Goal: Task Accomplishment & Management: Manage account settings

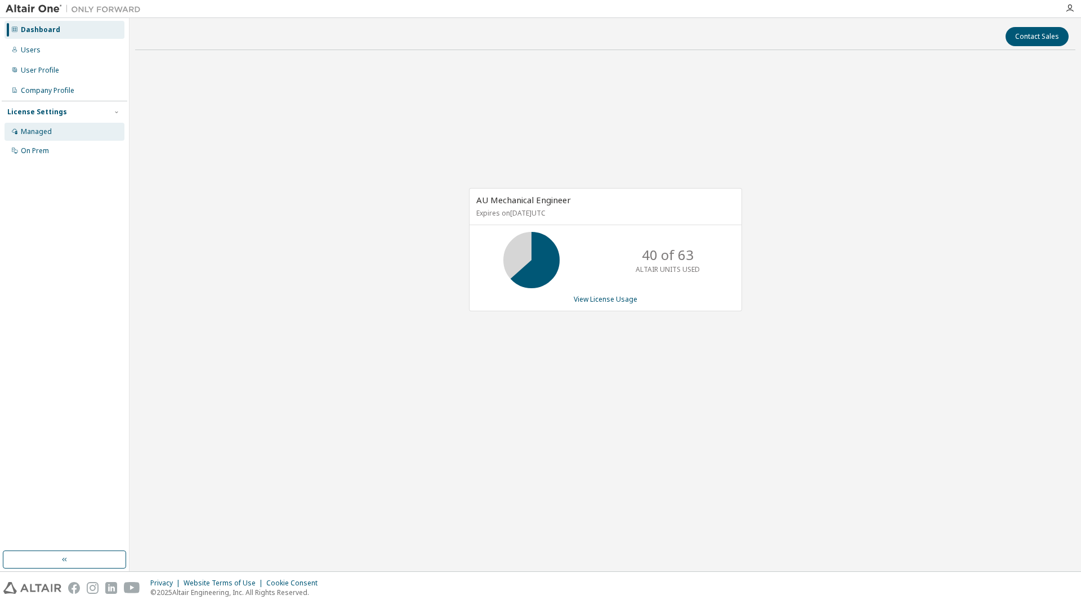
click at [48, 131] on div "Managed" at bounding box center [36, 131] width 31 height 9
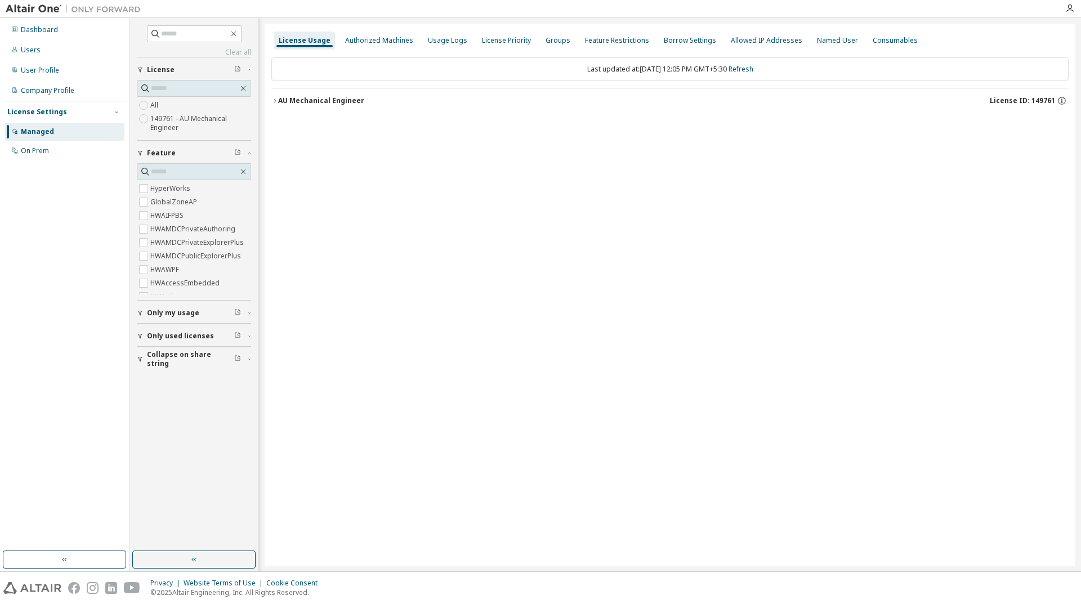
click at [274, 102] on icon "button" at bounding box center [274, 100] width 7 height 7
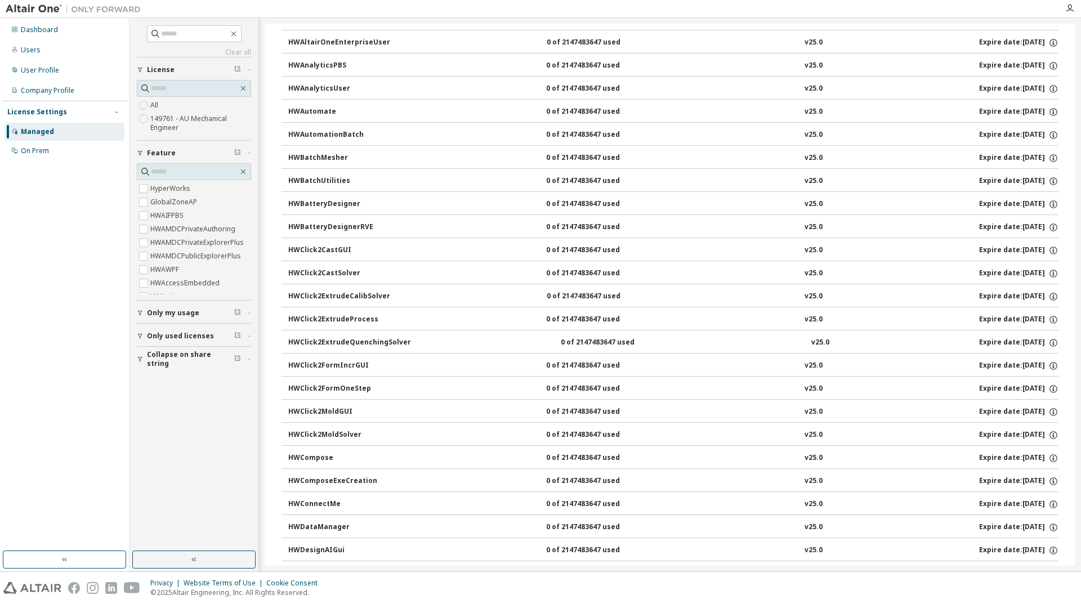
scroll to position [439, 0]
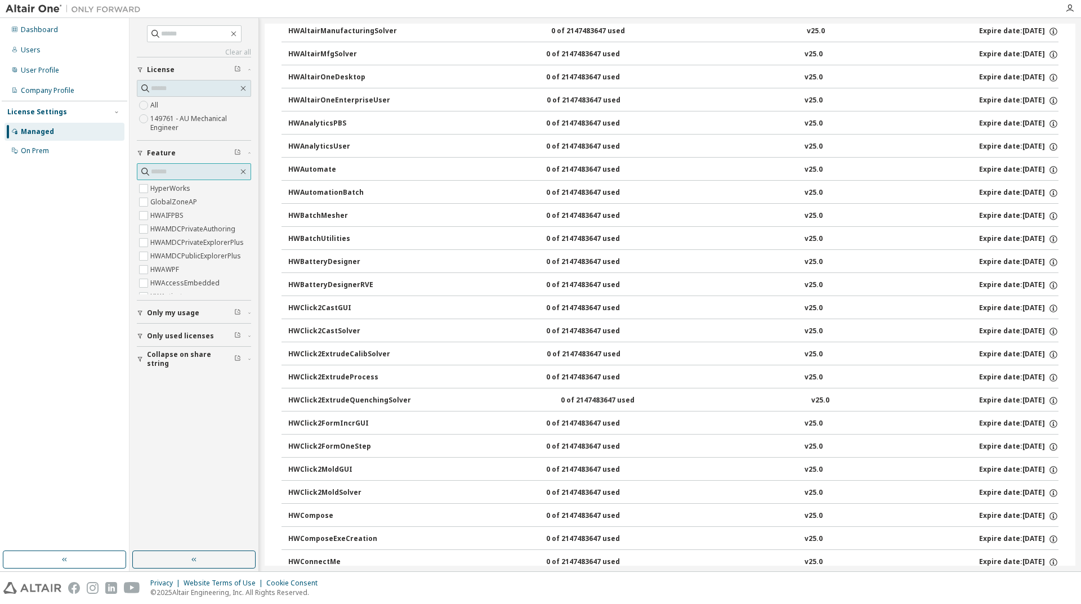
click at [152, 167] on input "text" at bounding box center [194, 171] width 87 height 11
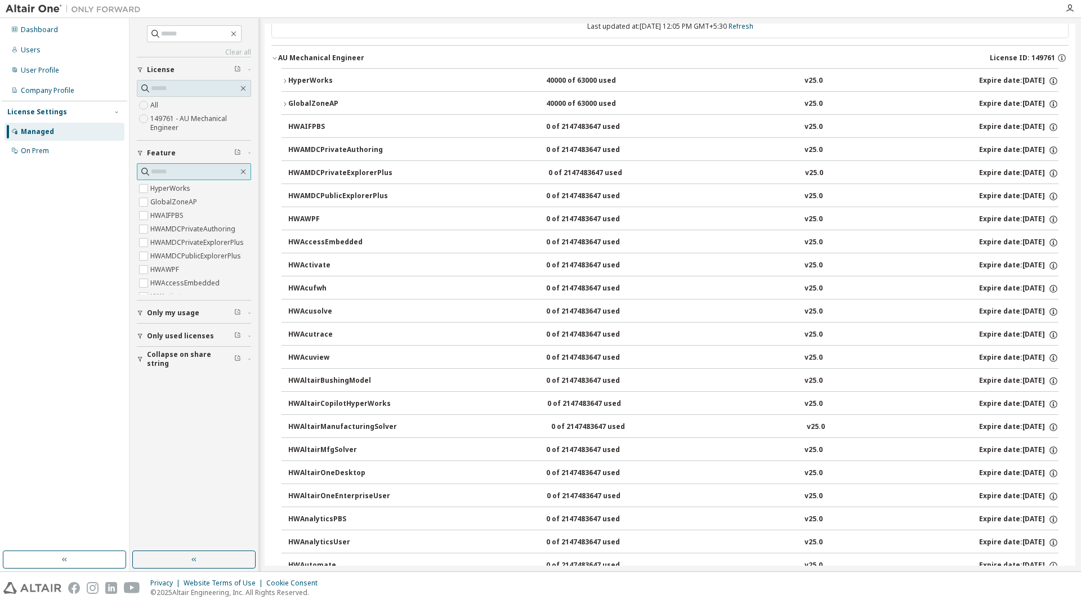
scroll to position [0, 0]
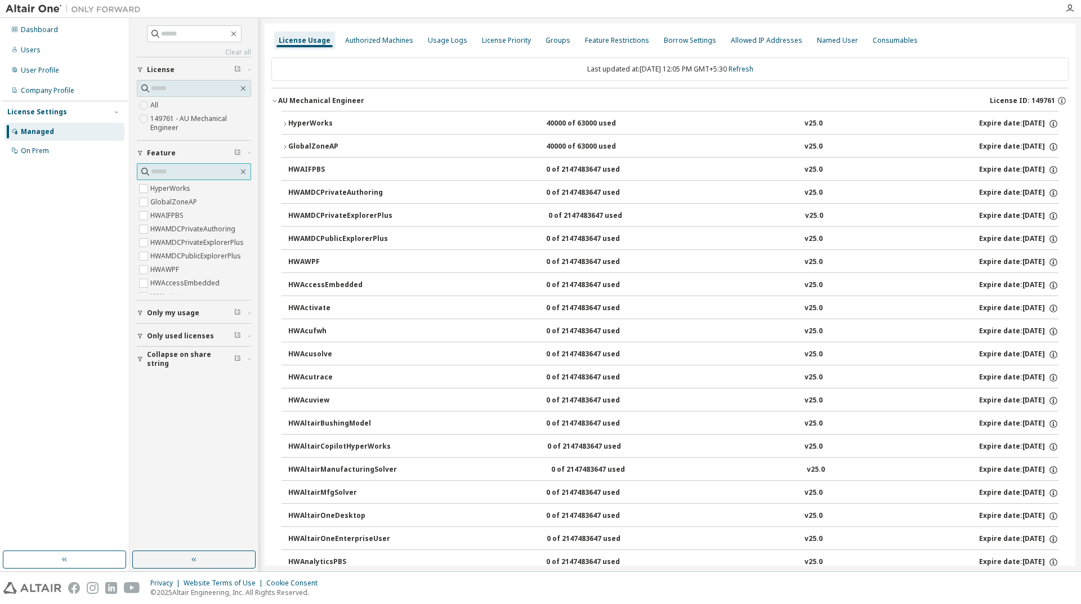
click at [163, 173] on input "text" at bounding box center [194, 171] width 87 height 11
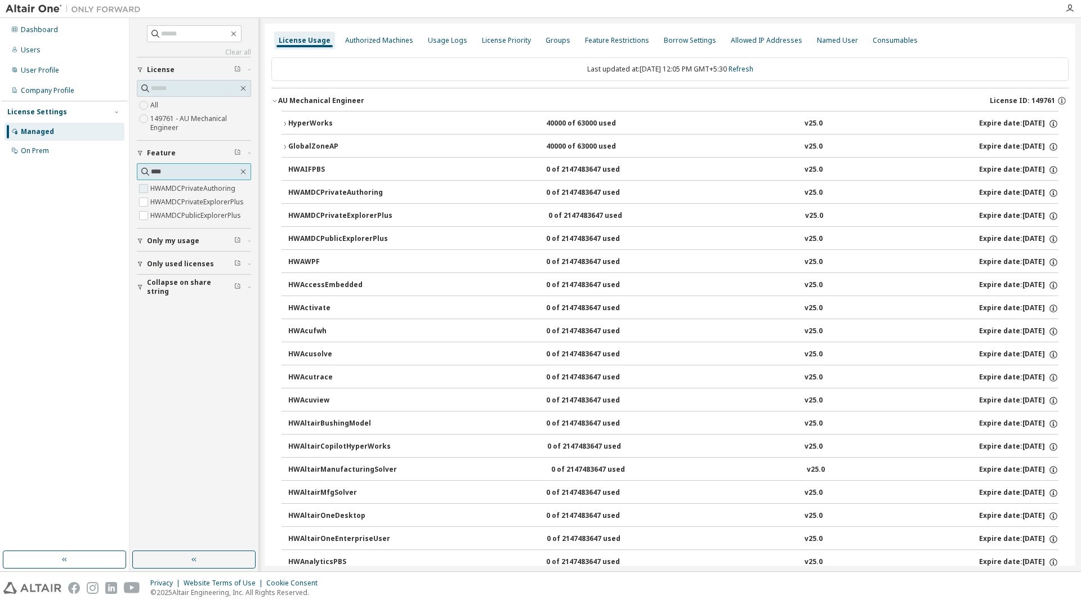
type input "****"
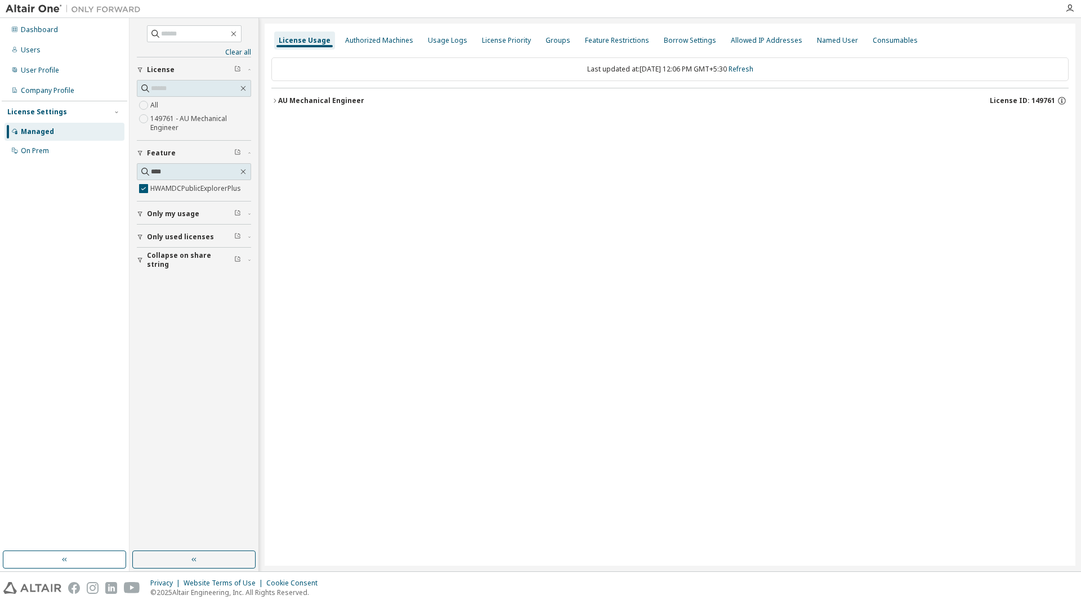
click at [276, 102] on icon "button" at bounding box center [274, 100] width 7 height 7
drag, startPoint x: 325, startPoint y: 126, endPoint x: 356, endPoint y: 164, distance: 49.2
click at [325, 126] on div "HWAMDCPublicExplorerPlus" at bounding box center [338, 124] width 101 height 10
click at [551, 44] on div "Groups" at bounding box center [558, 40] width 25 height 9
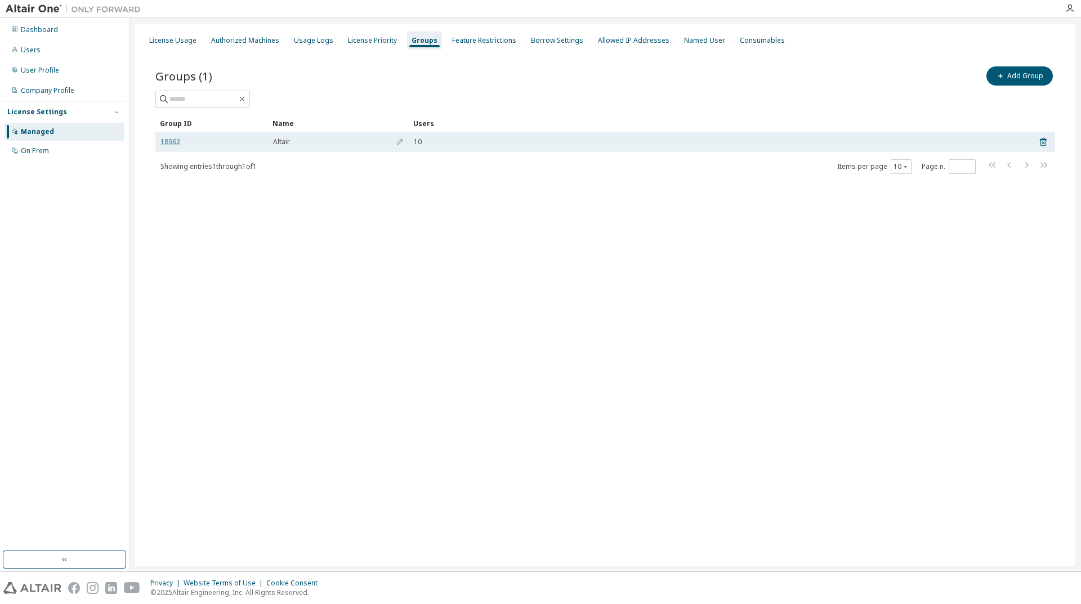
click at [168, 142] on link "18962" at bounding box center [170, 141] width 20 height 9
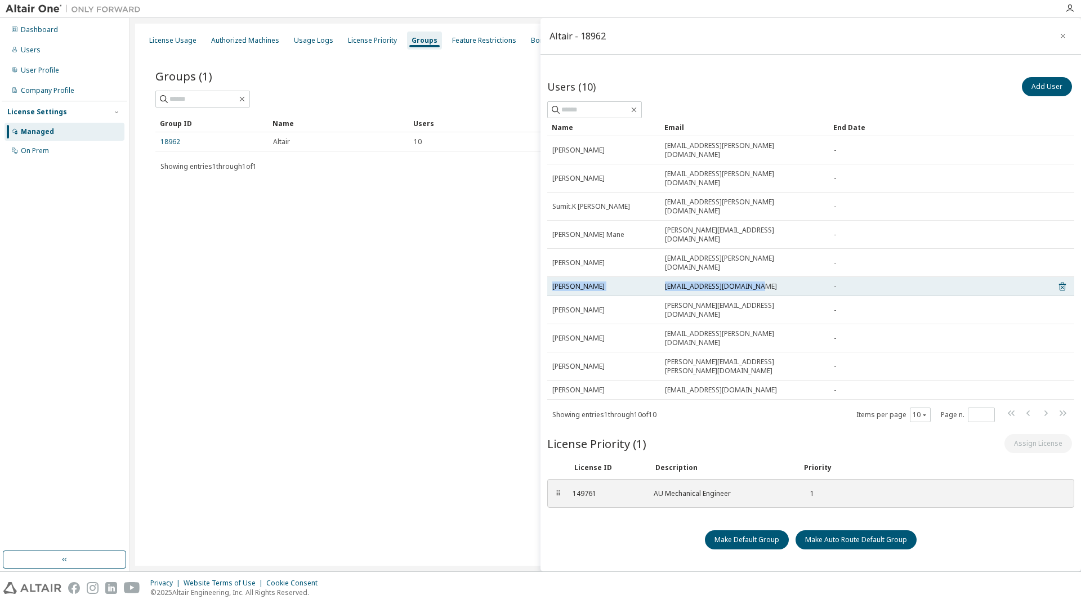
drag, startPoint x: 552, startPoint y: 244, endPoint x: 783, endPoint y: 244, distance: 230.3
click at [780, 277] on tr "Anil Choudhar anil.choudhar@yanfeng.com -" at bounding box center [810, 286] width 527 height 19
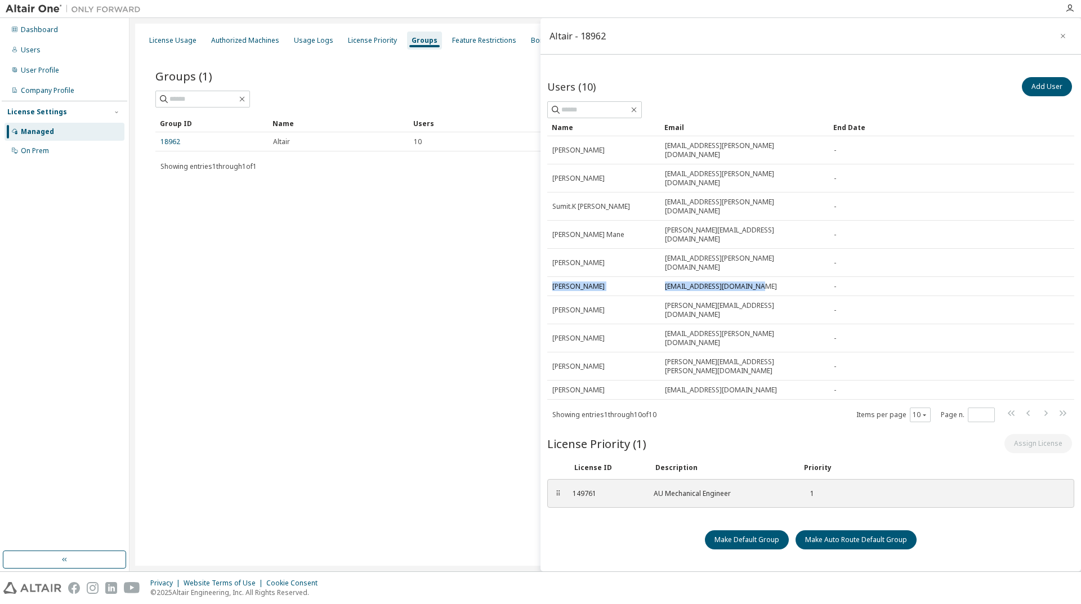
click at [386, 342] on div "License Usage Authorized Machines Usage Logs License Priority Groups Feature Re…" at bounding box center [605, 295] width 940 height 542
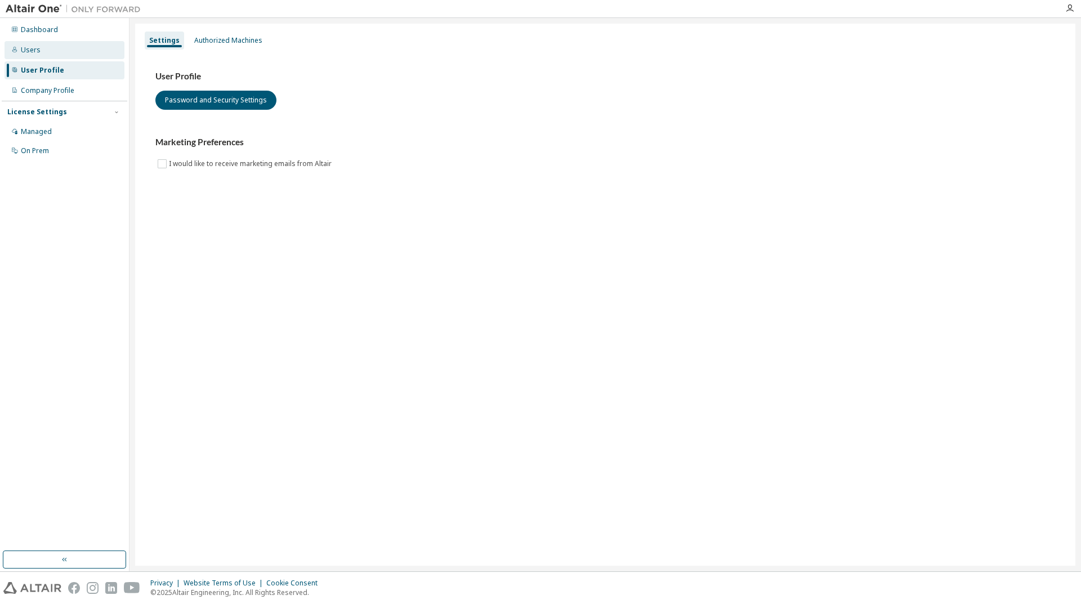
click at [21, 54] on div "Users" at bounding box center [31, 50] width 20 height 9
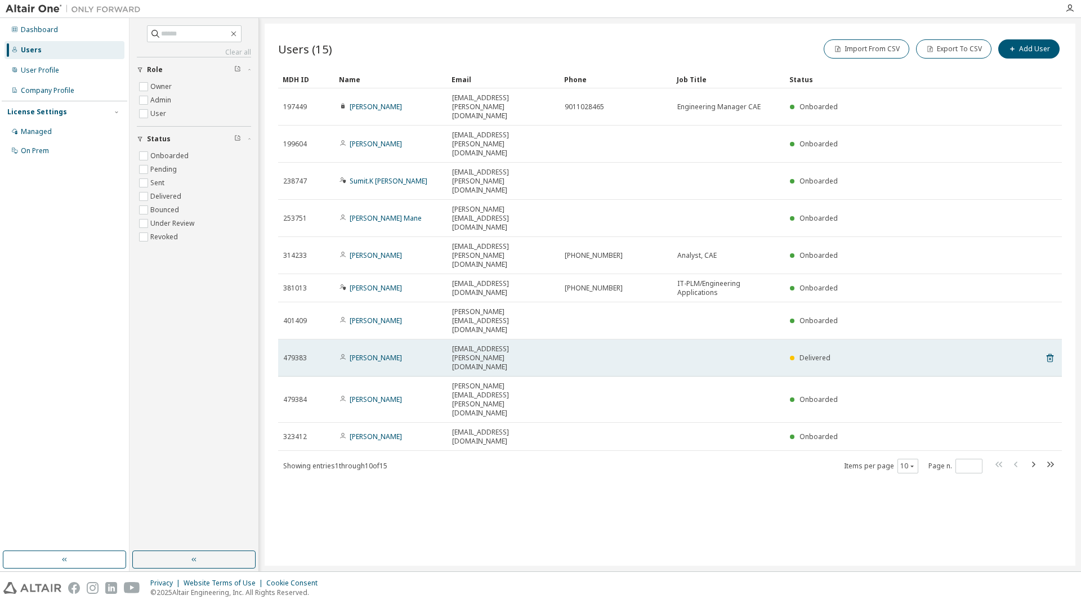
click at [637, 340] on td at bounding box center [616, 358] width 113 height 37
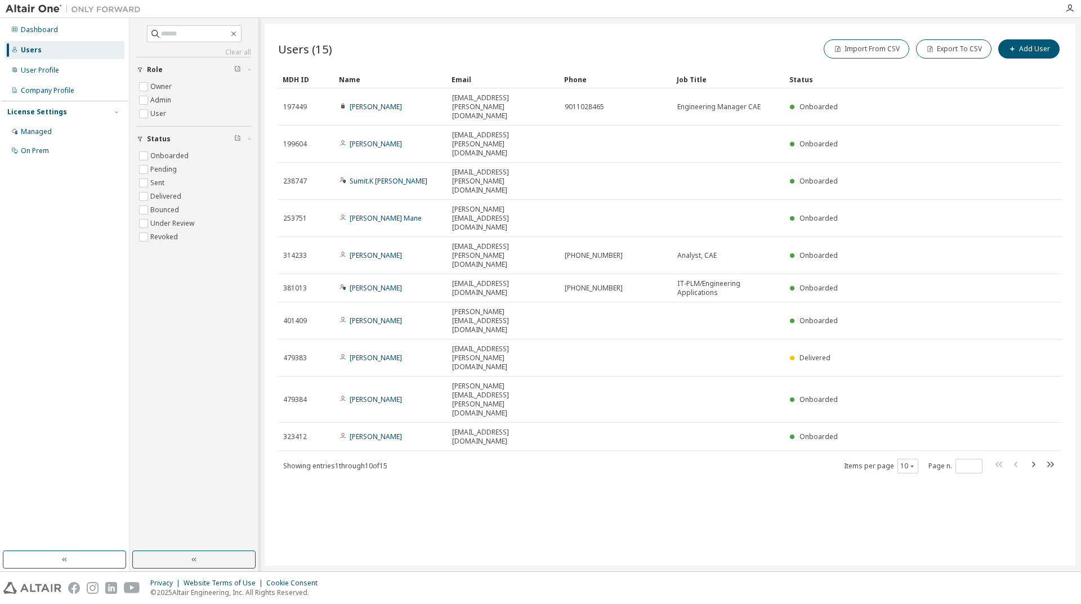
drag, startPoint x: 377, startPoint y: 240, endPoint x: 608, endPoint y: 374, distance: 267.0
click at [378, 353] on link "Pramod Gujale" at bounding box center [376, 358] width 52 height 10
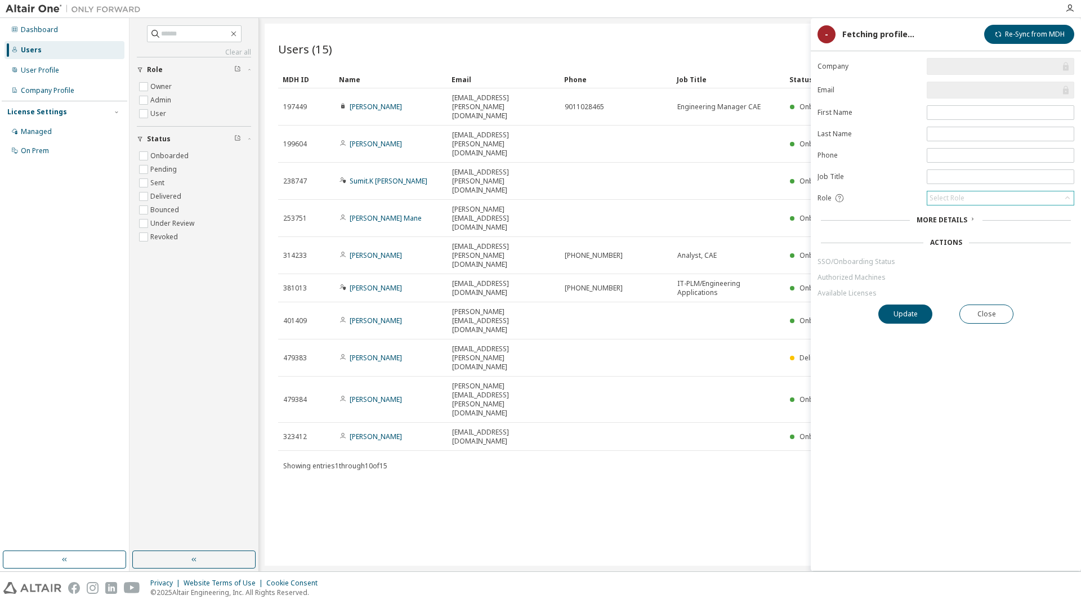
click at [1042, 198] on div "Select Role" at bounding box center [1000, 198] width 146 height 14
drag, startPoint x: 958, startPoint y: 219, endPoint x: 956, endPoint y: 266, distance: 46.8
click at [957, 240] on form "**********" at bounding box center [946, 178] width 257 height 240
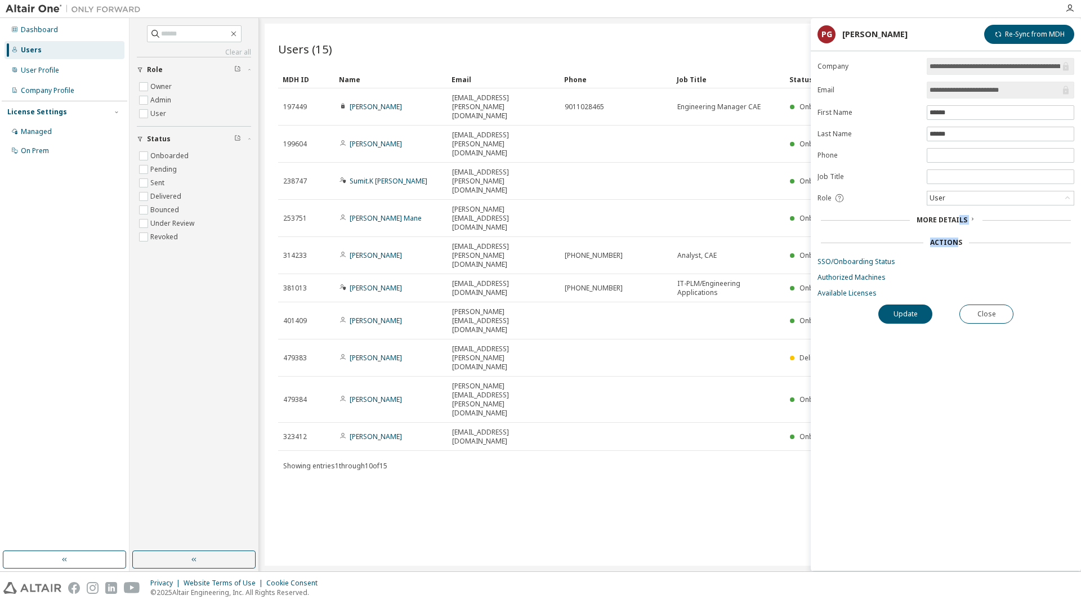
click at [973, 236] on div "Actions" at bounding box center [946, 243] width 257 height 16
click at [867, 289] on link "Available Licenses" at bounding box center [946, 293] width 257 height 9
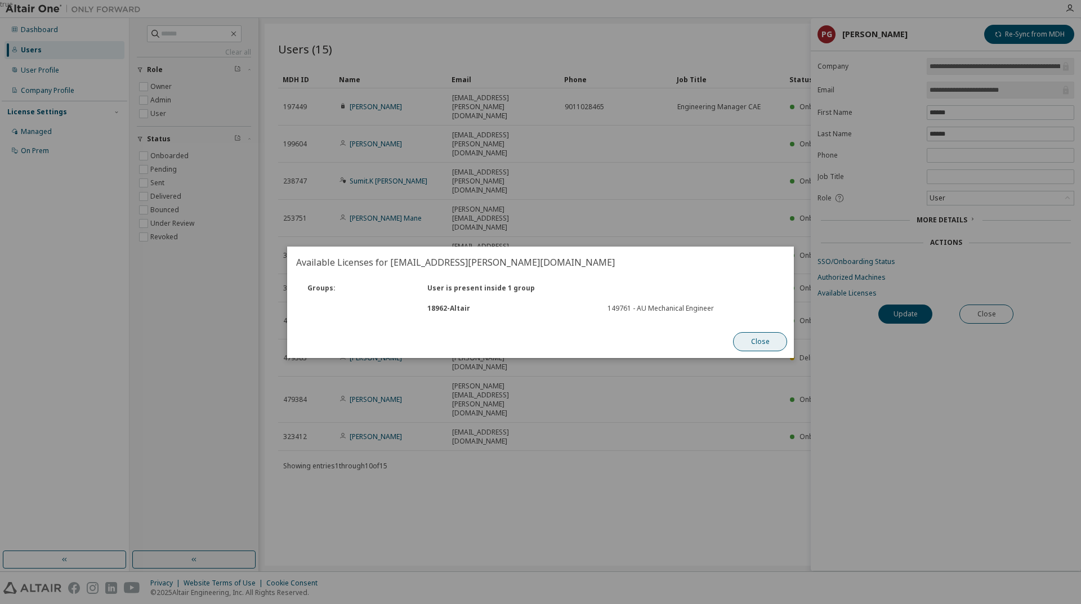
click at [774, 337] on button "Close" at bounding box center [760, 341] width 54 height 19
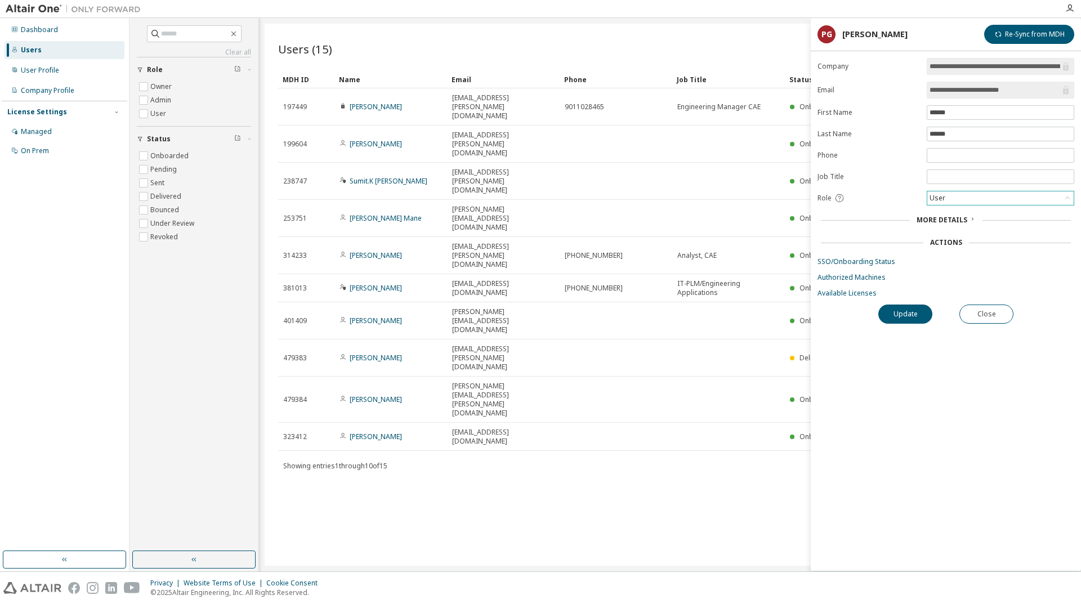
click at [983, 198] on div "User" at bounding box center [1000, 198] width 146 height 14
click at [948, 239] on li "User" at bounding box center [1000, 242] width 144 height 15
click at [899, 312] on button "Update" at bounding box center [905, 314] width 54 height 19
drag, startPoint x: 1026, startPoint y: 39, endPoint x: 1030, endPoint y: 115, distance: 76.2
click at [1026, 39] on button "Re-Sync from MDH" at bounding box center [1029, 34] width 90 height 19
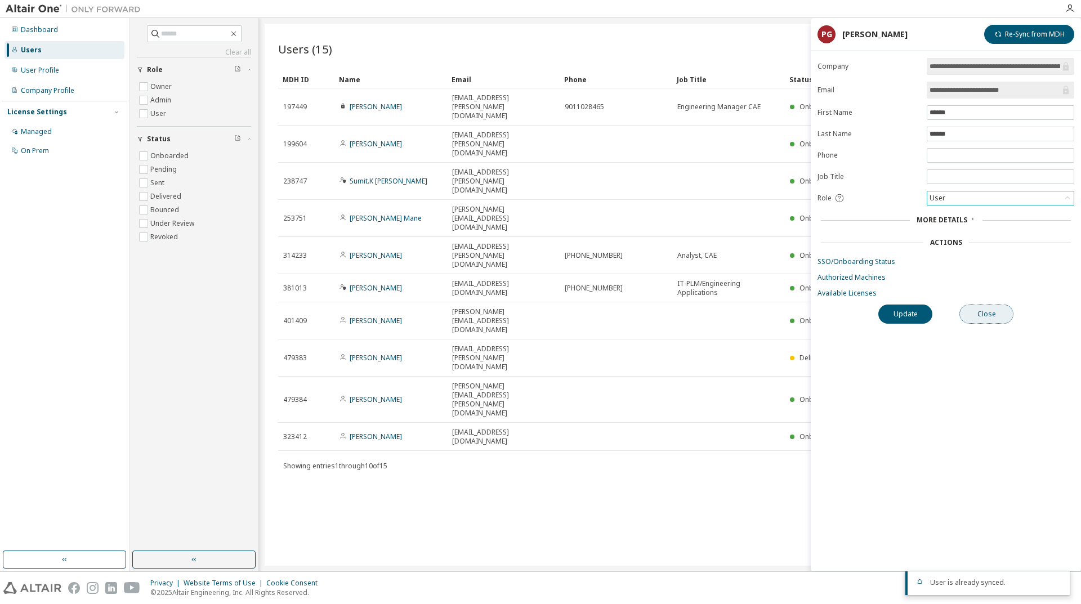
click at [985, 314] on button "Close" at bounding box center [987, 314] width 54 height 19
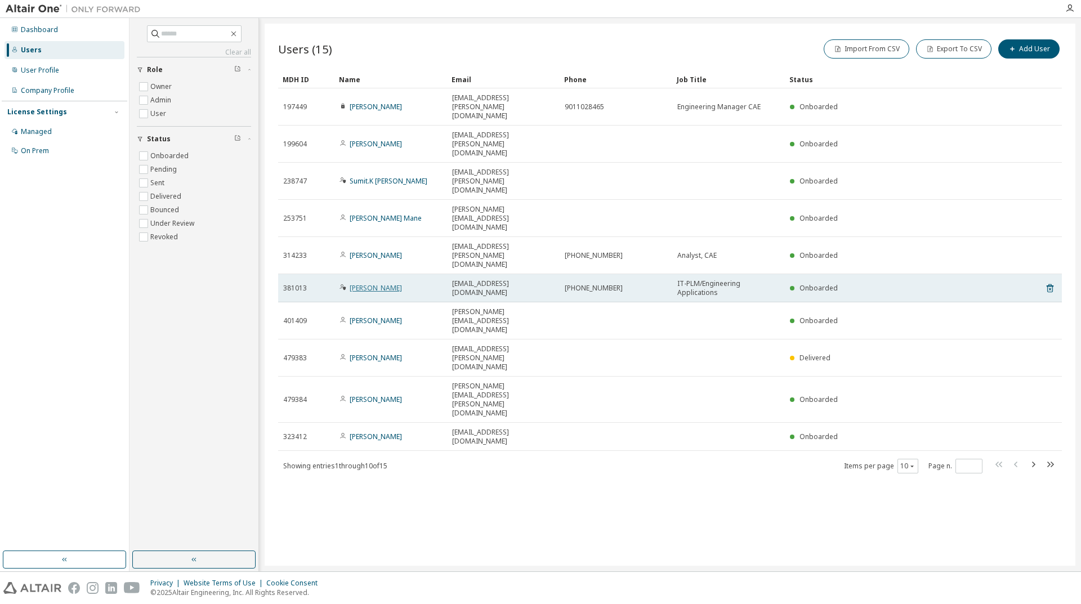
click at [380, 283] on link "Anil Choudhar" at bounding box center [376, 288] width 52 height 10
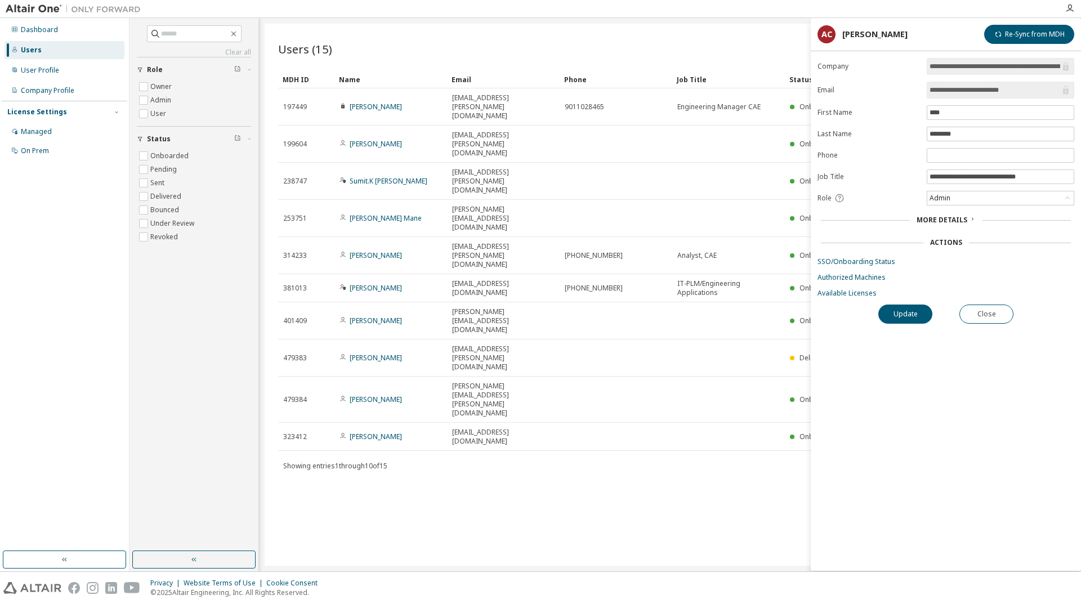
drag, startPoint x: 952, startPoint y: 220, endPoint x: 973, endPoint y: 255, distance: 40.5
click at [952, 221] on span "More Details" at bounding box center [942, 220] width 51 height 10
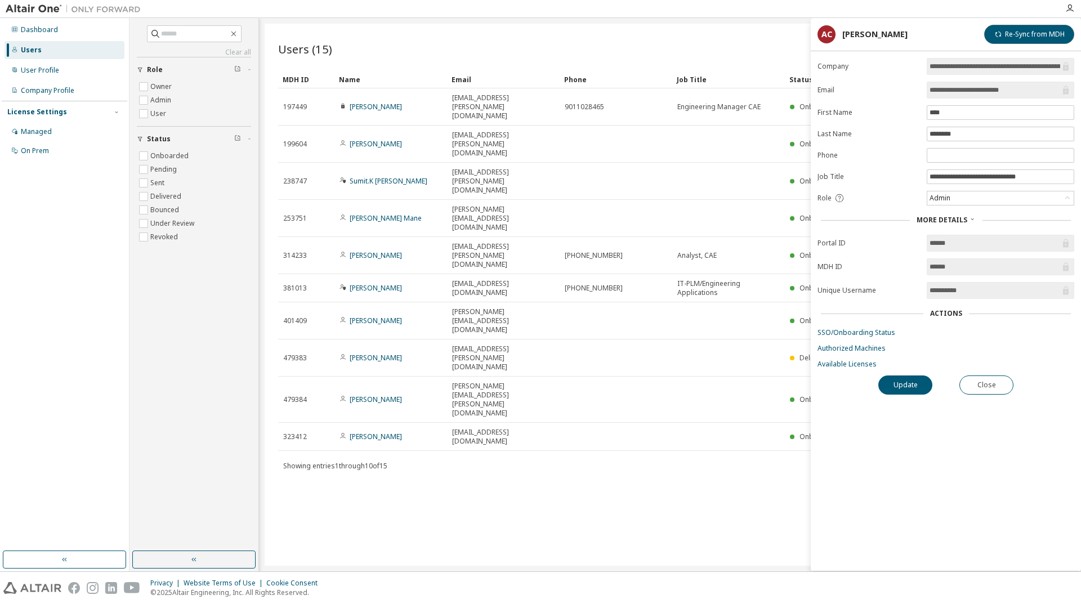
drag, startPoint x: 1016, startPoint y: 39, endPoint x: 1015, endPoint y: 148, distance: 108.7
click at [1016, 43] on button "Re-Sync from MDH" at bounding box center [1029, 34] width 90 height 19
click at [902, 388] on button "Update" at bounding box center [905, 385] width 54 height 19
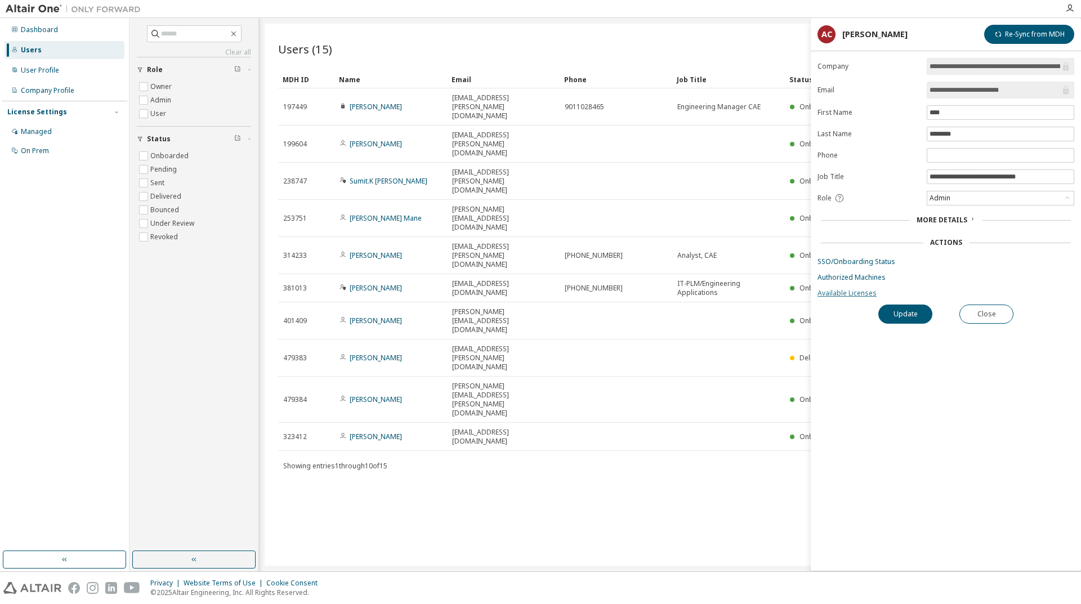
drag, startPoint x: 953, startPoint y: 217, endPoint x: 954, endPoint y: 296, distance: 78.9
click at [952, 235] on form "**********" at bounding box center [946, 178] width 257 height 240
click at [972, 218] on icon at bounding box center [972, 219] width 7 height 7
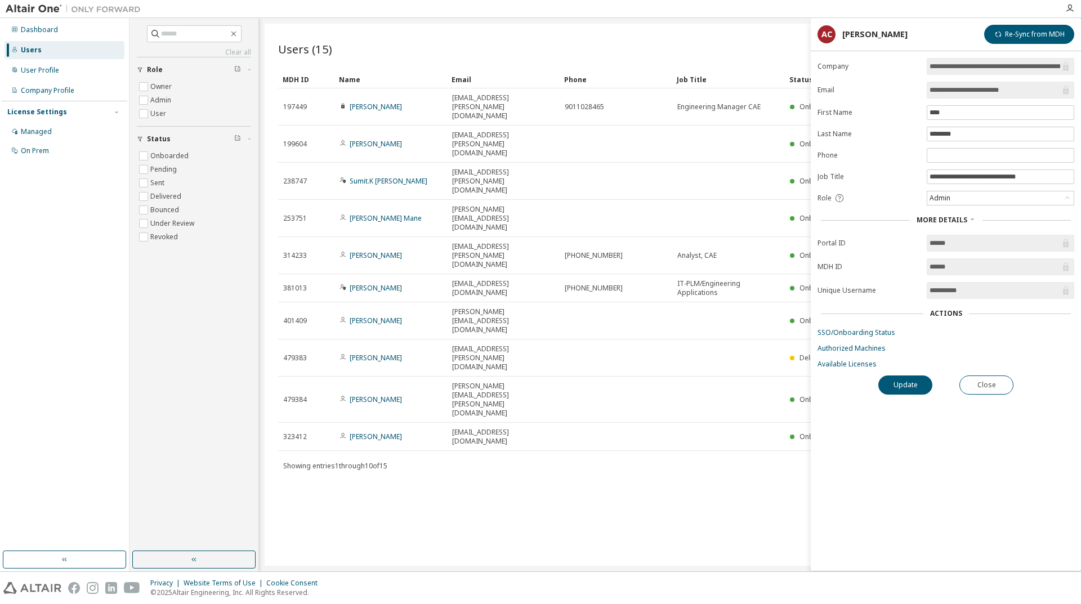
drag, startPoint x: 982, startPoint y: 285, endPoint x: 914, endPoint y: 282, distance: 67.7
click at [914, 282] on form "**********" at bounding box center [946, 213] width 257 height 311
drag, startPoint x: 899, startPoint y: 385, endPoint x: 841, endPoint y: 382, distance: 57.5
click at [873, 396] on div "**********" at bounding box center [946, 314] width 270 height 513
click at [842, 368] on link "Available Licenses" at bounding box center [946, 364] width 257 height 9
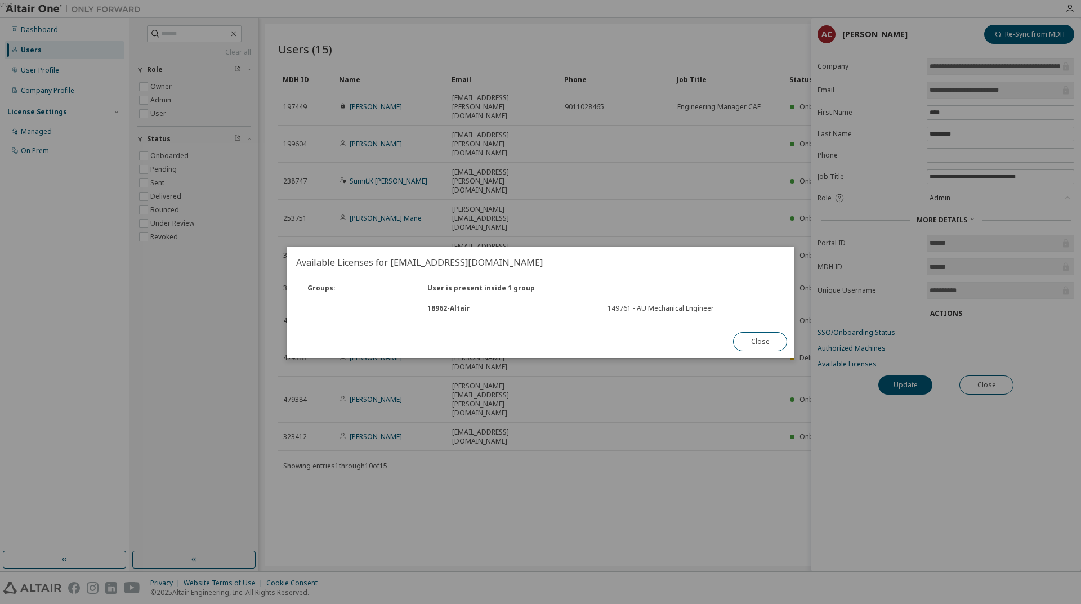
click at [448, 308] on div "18962 - Altair" at bounding box center [511, 308] width 180 height 9
click at [759, 340] on button "Close" at bounding box center [760, 341] width 54 height 19
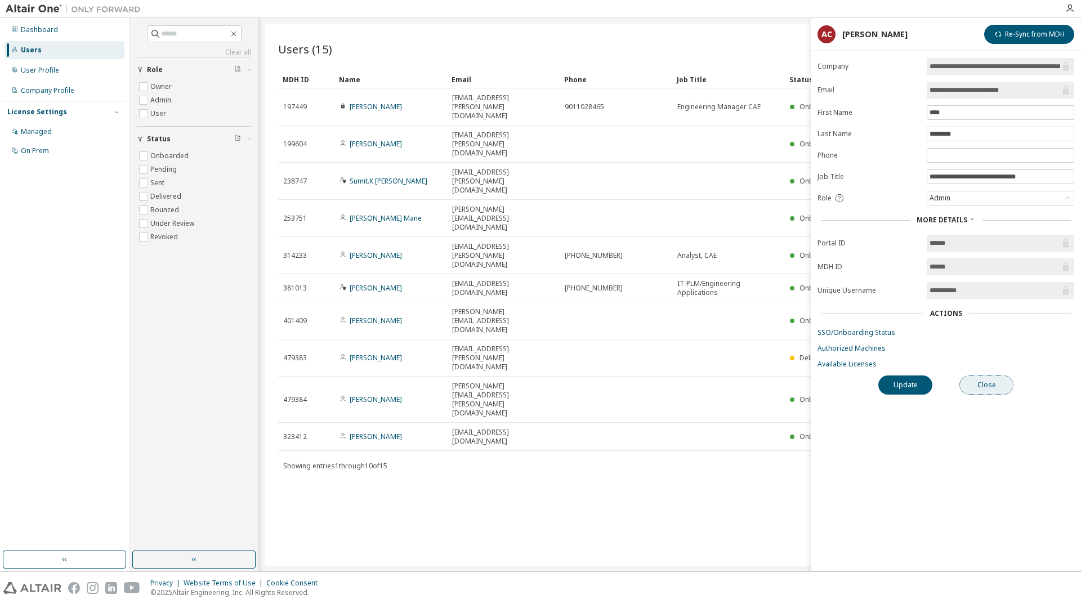
drag, startPoint x: 981, startPoint y: 385, endPoint x: 739, endPoint y: 365, distance: 242.4
click at [980, 385] on button "Close" at bounding box center [987, 385] width 54 height 19
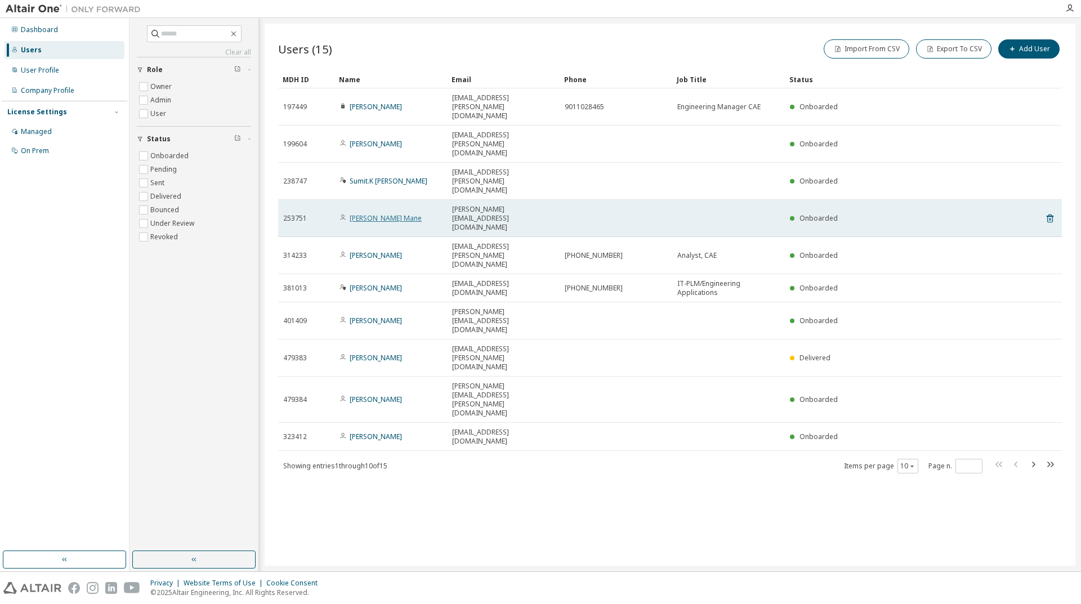
click at [387, 213] on link "Kondiba S. Mane" at bounding box center [386, 218] width 72 height 10
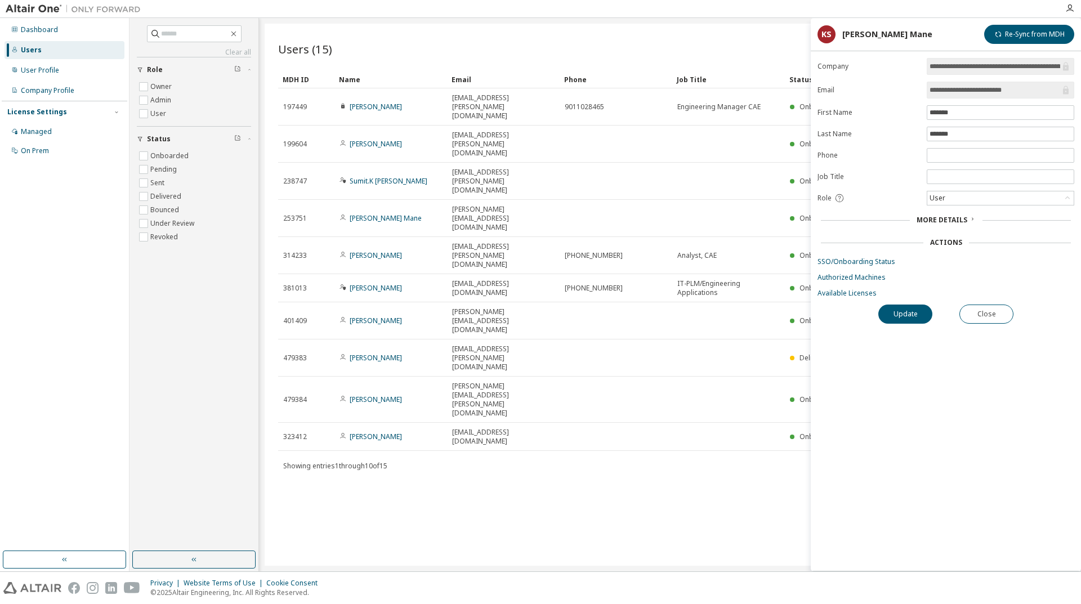
drag, startPoint x: 936, startPoint y: 218, endPoint x: 939, endPoint y: 229, distance: 11.1
click at [938, 223] on span "More Details" at bounding box center [942, 220] width 51 height 10
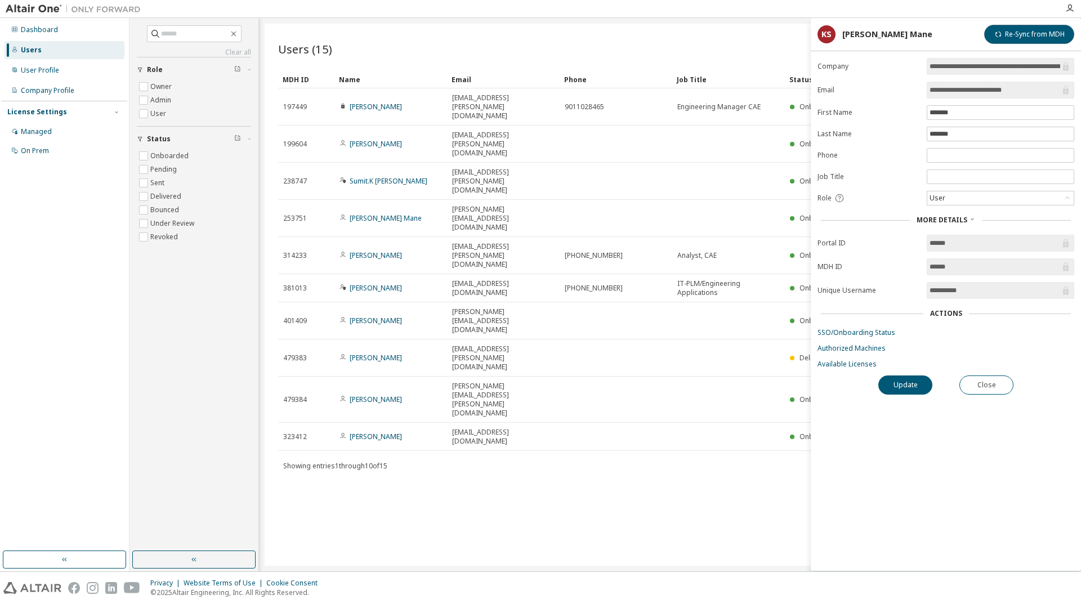
drag, startPoint x: 1021, startPoint y: 35, endPoint x: 1021, endPoint y: 91, distance: 55.8
click at [1022, 45] on div "**********" at bounding box center [946, 295] width 270 height 554
click at [909, 387] on button "Update" at bounding box center [905, 385] width 54 height 19
click at [562, 380] on div "Users (15) Import From CSV Export To CSV Add User Clear Load Save Save As Field…" at bounding box center [670, 295] width 811 height 542
click at [901, 391] on button "Update" at bounding box center [905, 385] width 54 height 19
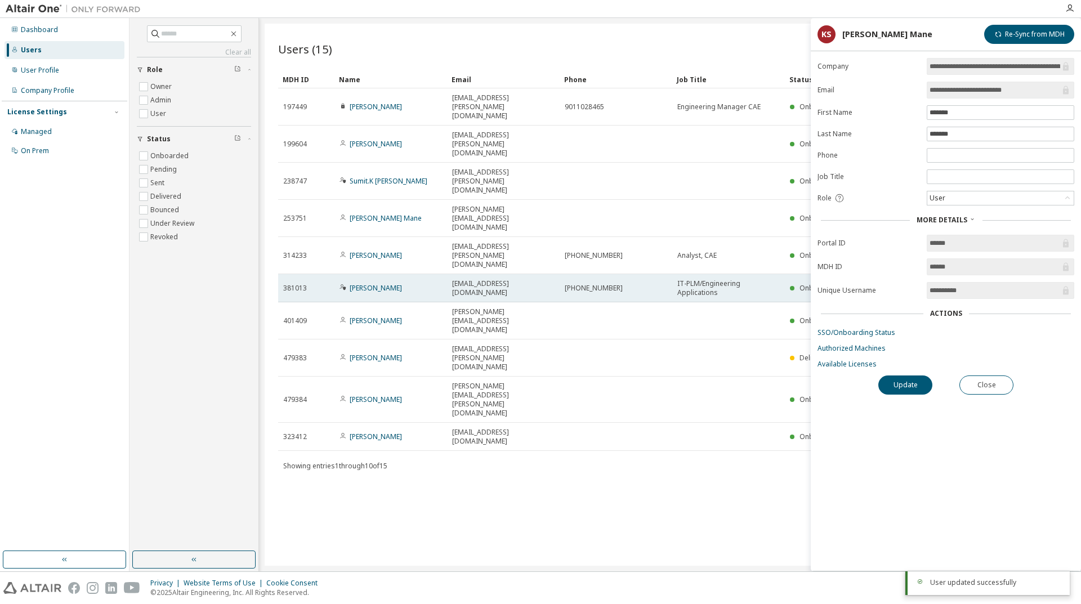
click at [408, 284] on div "Anil Choudhar" at bounding box center [391, 288] width 102 height 9
click at [373, 283] on link "Anil Choudhar" at bounding box center [376, 288] width 52 height 10
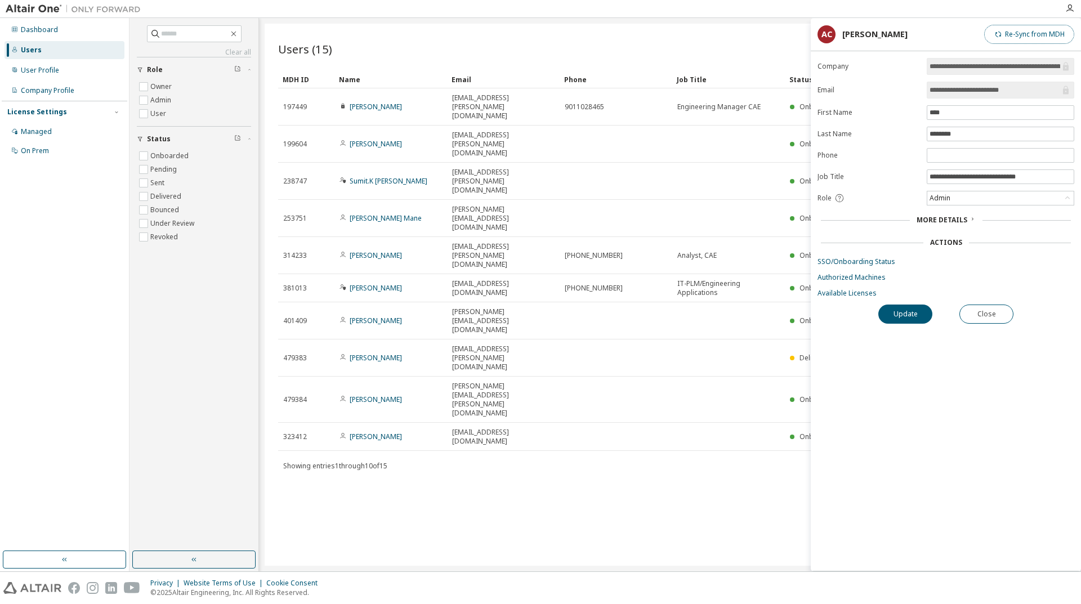
click at [1020, 38] on button "Re-Sync from MDH" at bounding box center [1029, 34] width 90 height 19
click at [896, 313] on button "Update" at bounding box center [905, 314] width 54 height 19
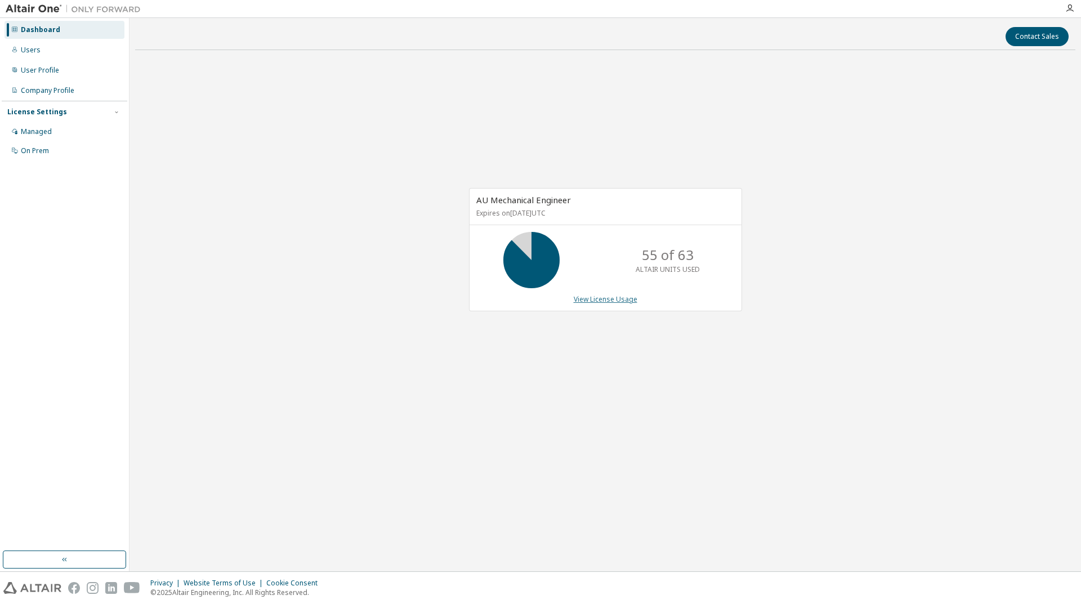
click at [595, 298] on link "View License Usage" at bounding box center [606, 300] width 64 height 10
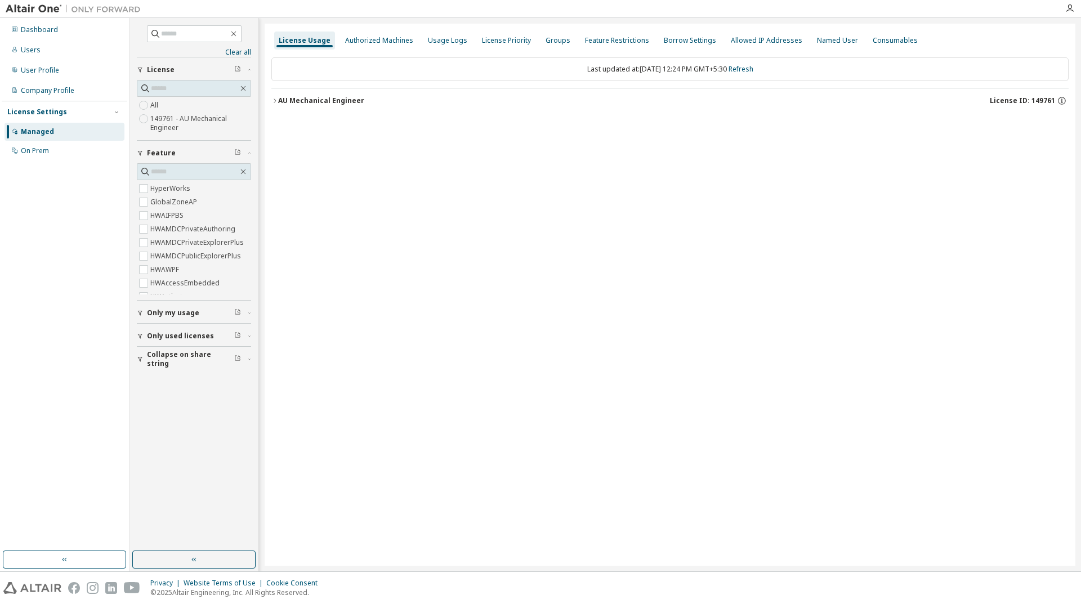
click at [275, 100] on icon "button" at bounding box center [275, 101] width 2 height 4
click at [271, 100] on div "License Usage Authorized Machines Usage Logs License Priority Groups Feature Re…" at bounding box center [670, 295] width 811 height 542
drag, startPoint x: 274, startPoint y: 102, endPoint x: 377, endPoint y: 216, distance: 154.3
click at [274, 102] on icon "button" at bounding box center [274, 100] width 7 height 7
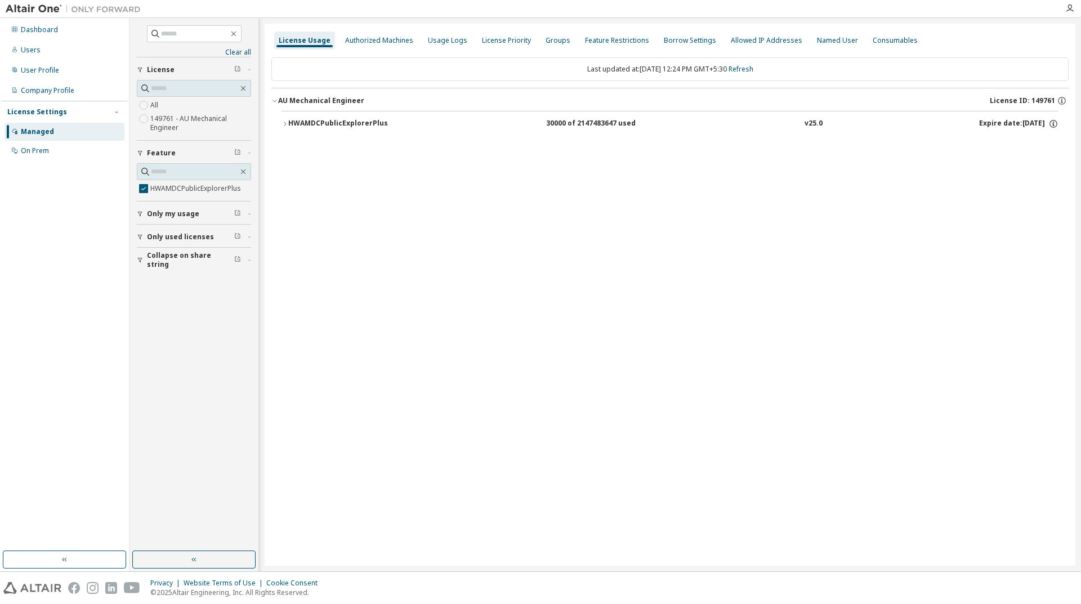
click at [285, 123] on icon "button" at bounding box center [285, 124] width 7 height 7
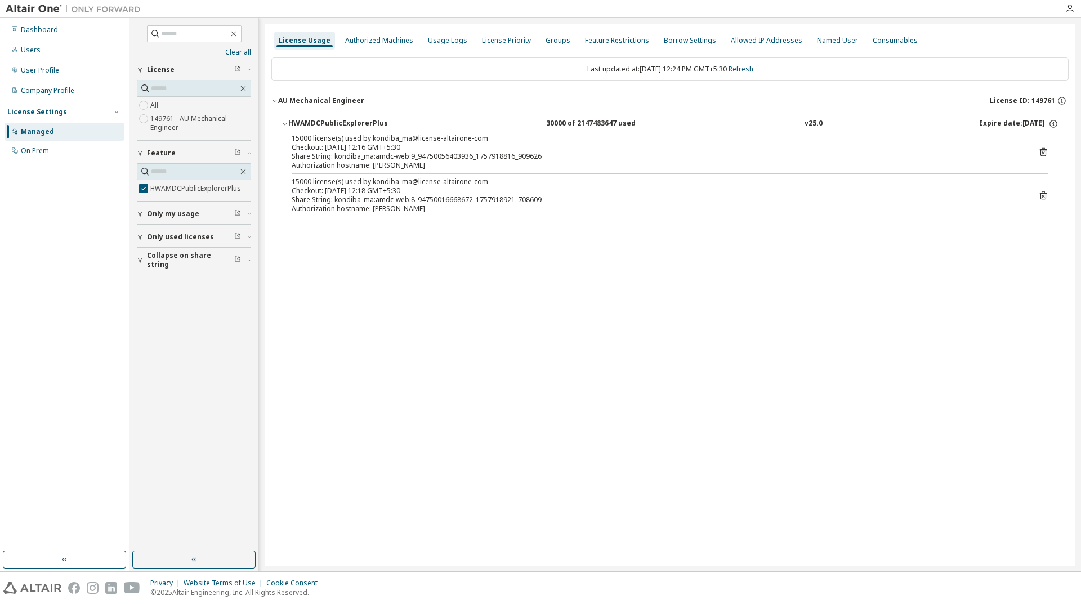
click at [322, 381] on div "License Usage Authorized Machines Usage Logs License Priority Groups Feature Re…" at bounding box center [670, 295] width 811 height 542
click at [64, 66] on div "User Profile" at bounding box center [65, 70] width 120 height 18
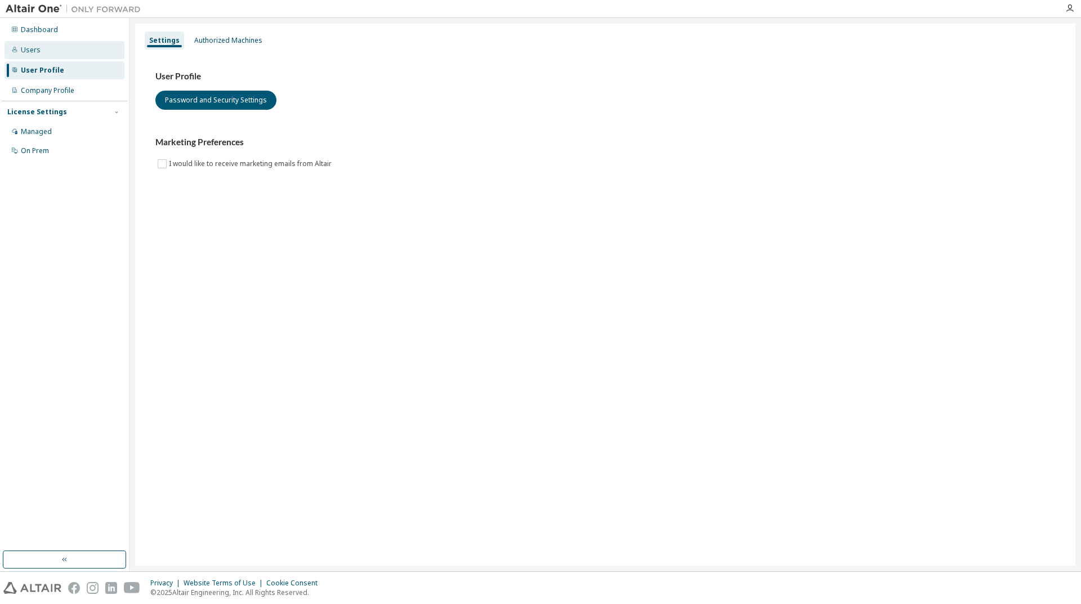
click at [29, 56] on div "Users" at bounding box center [65, 50] width 120 height 18
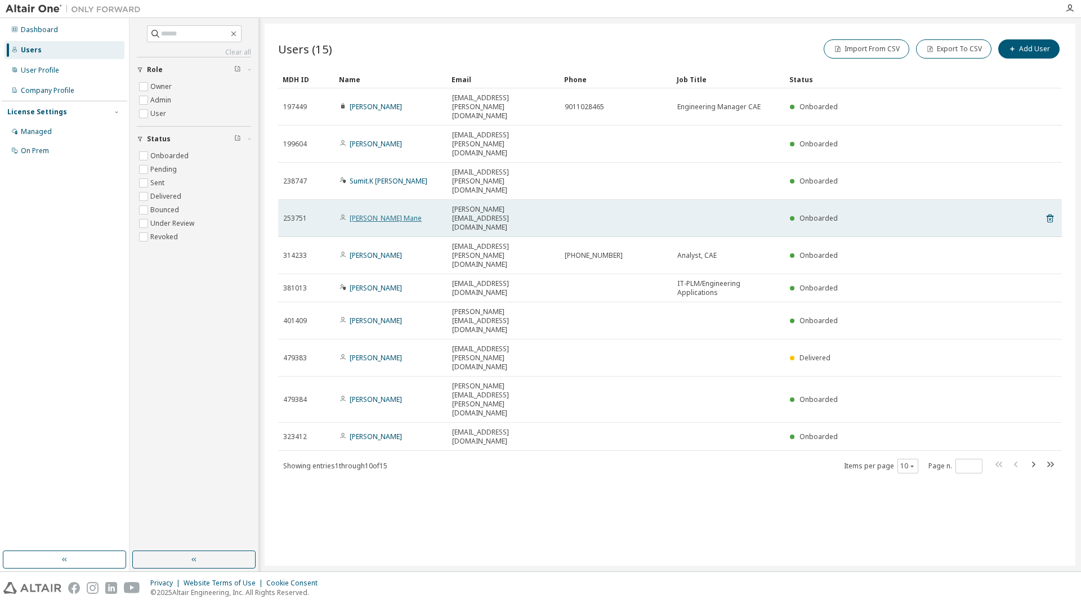
click at [373, 213] on link "Kondiba S. Mane" at bounding box center [386, 218] width 72 height 10
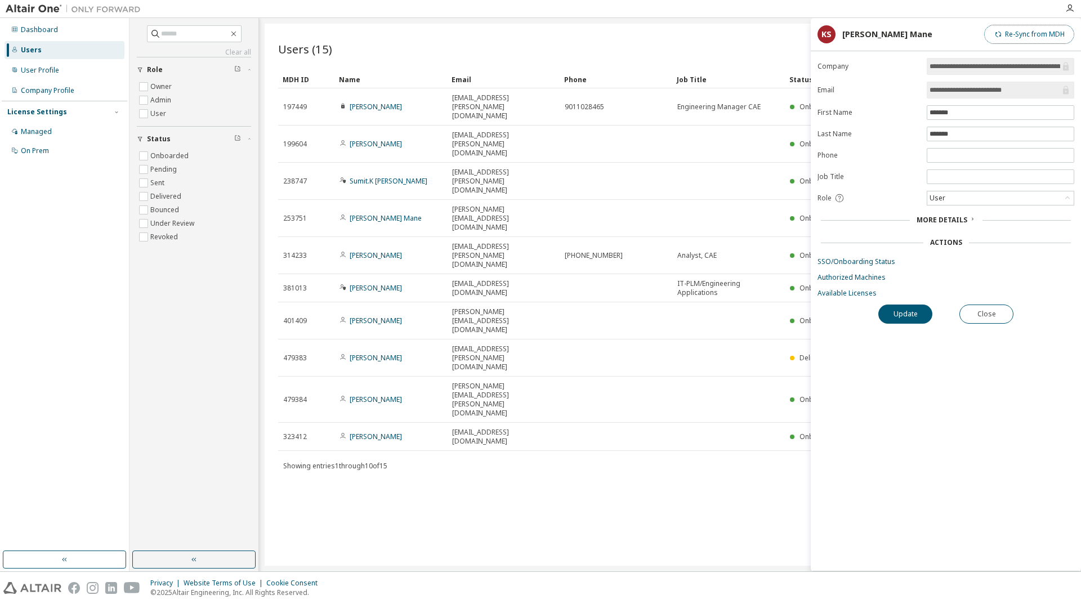
click at [1033, 36] on button "Re-Sync from MDH" at bounding box center [1029, 34] width 90 height 19
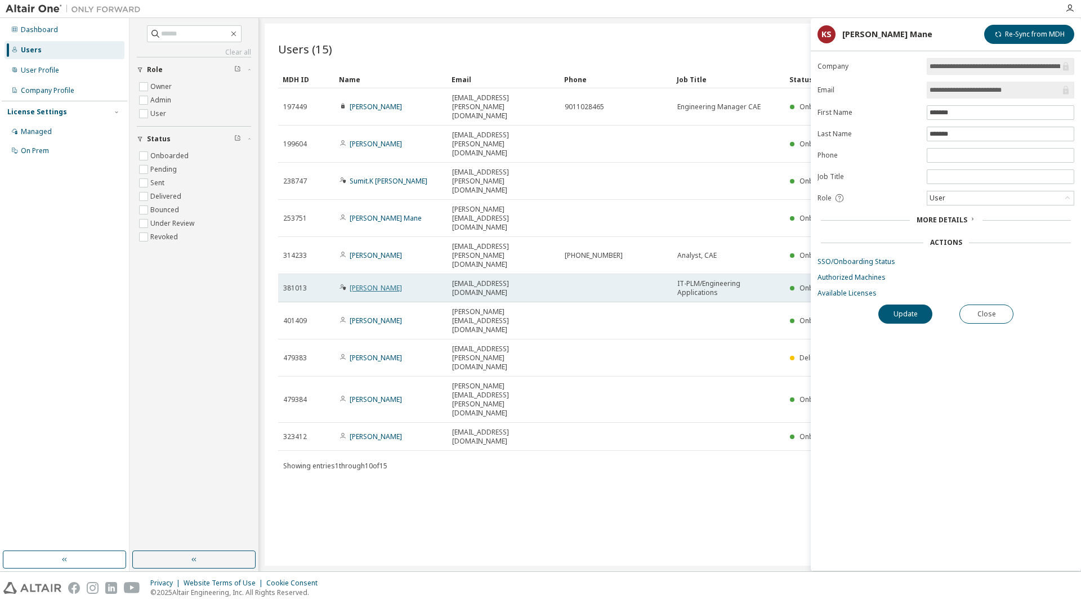
click at [387, 283] on link "Anil Choudhar" at bounding box center [376, 288] width 52 height 10
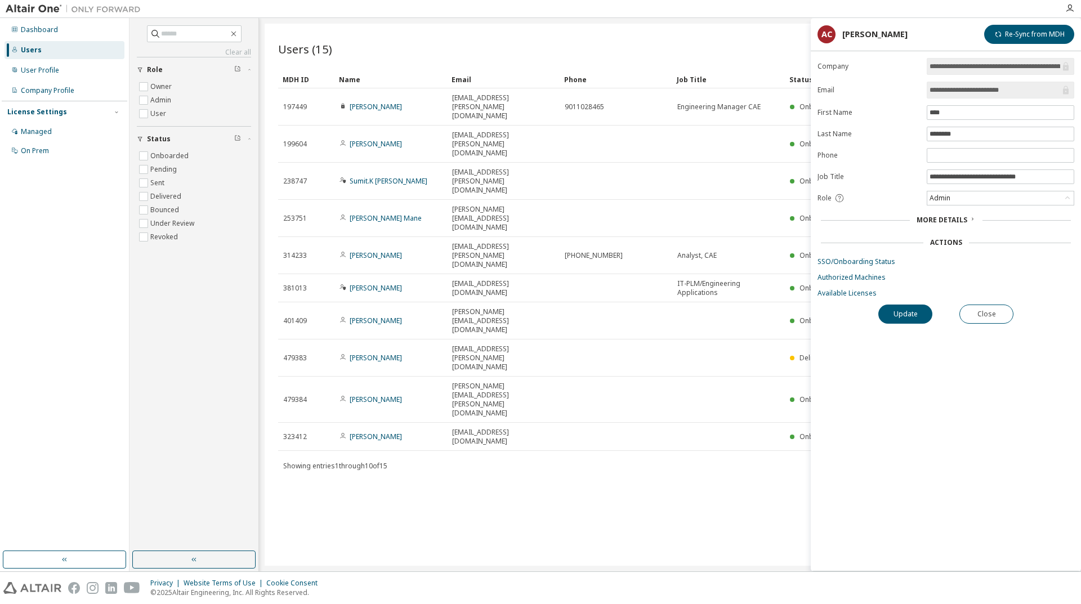
drag, startPoint x: 37, startPoint y: 133, endPoint x: 128, endPoint y: 144, distance: 92.3
click at [37, 133] on div "Managed" at bounding box center [36, 131] width 31 height 9
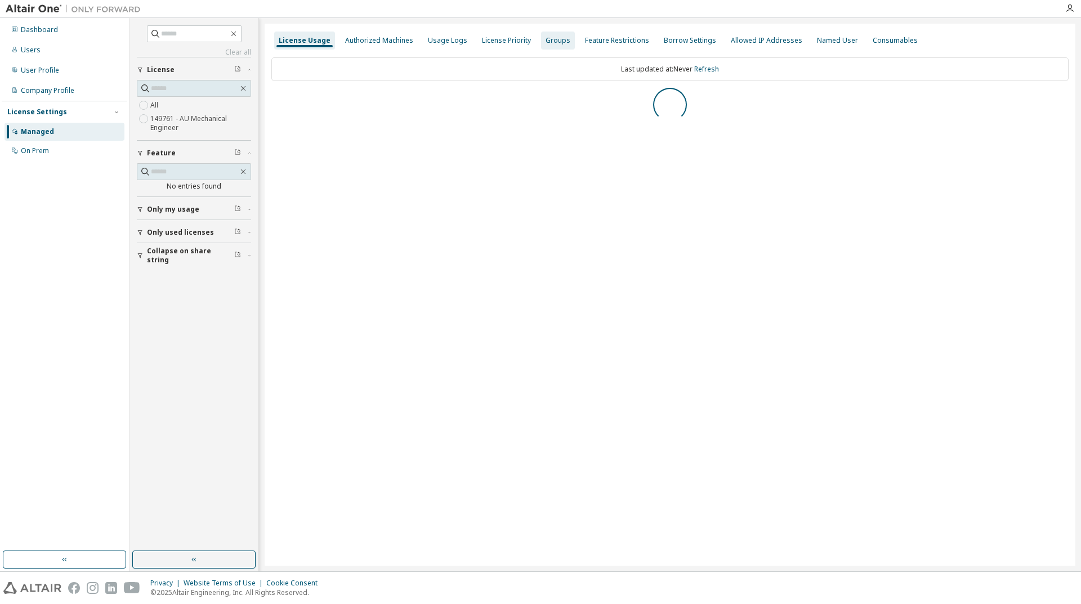
click at [547, 46] on div "Groups" at bounding box center [558, 41] width 34 height 18
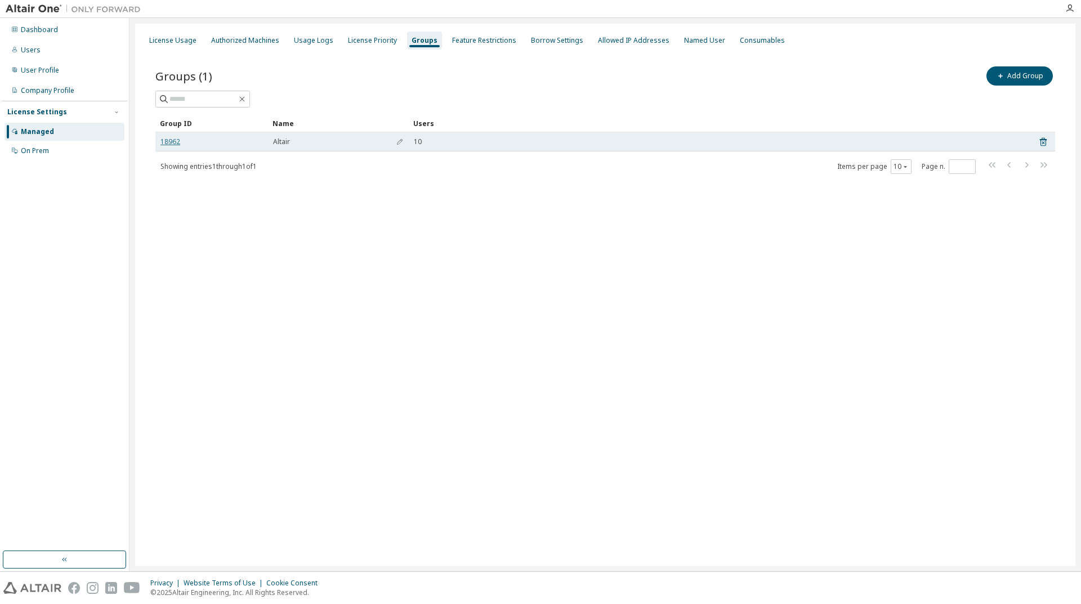
click at [165, 146] on link "18962" at bounding box center [170, 141] width 20 height 9
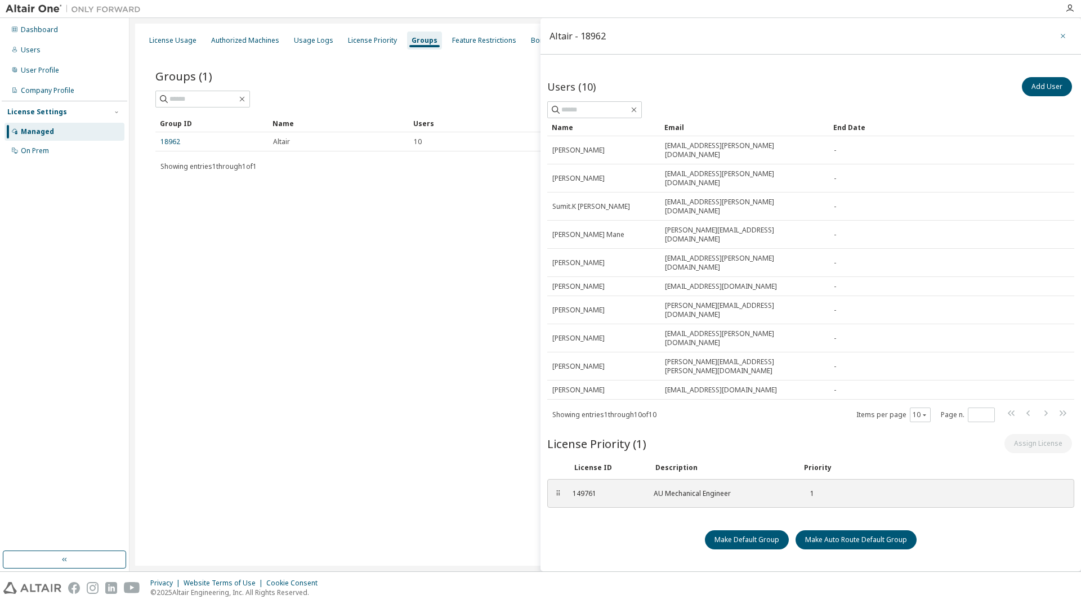
click at [1063, 37] on icon "button" at bounding box center [1063, 36] width 8 height 9
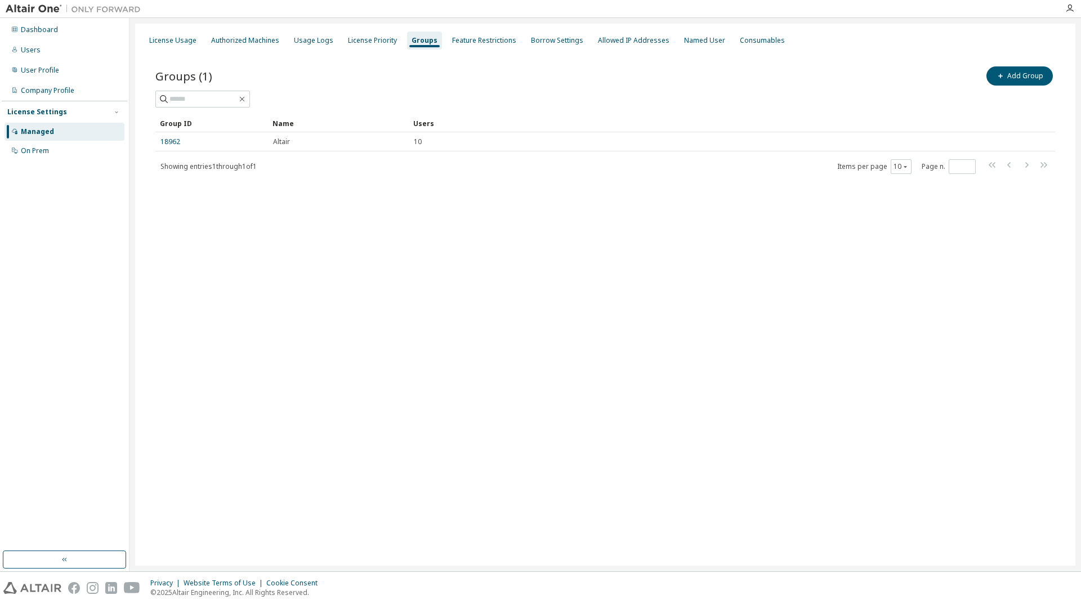
click at [42, 133] on div "Managed" at bounding box center [37, 131] width 33 height 9
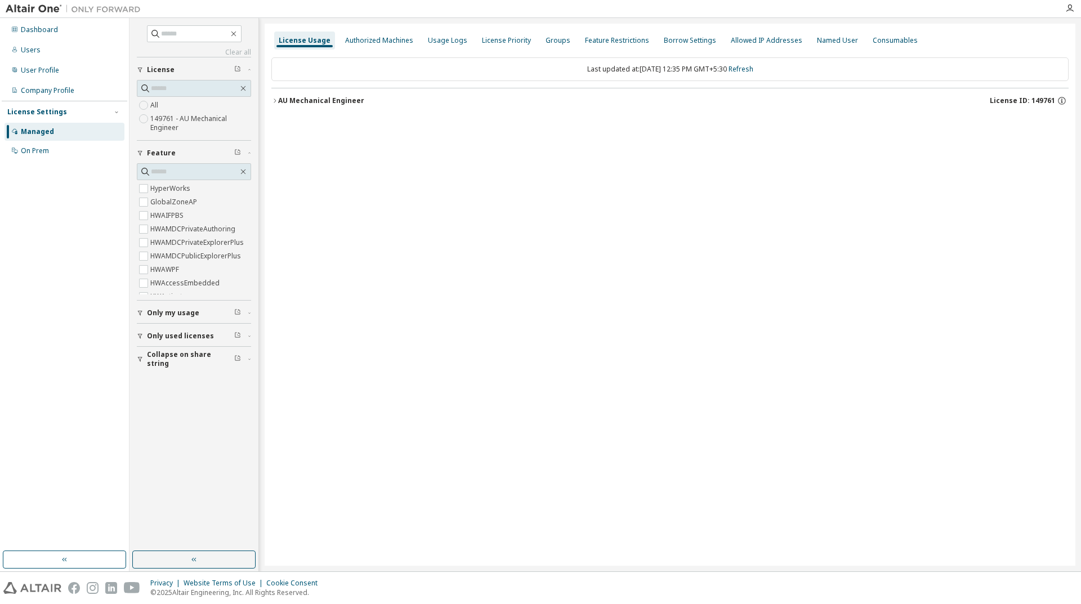
drag, startPoint x: 276, startPoint y: 100, endPoint x: 499, endPoint y: 391, distance: 366.6
click at [276, 105] on button "AU Mechanical Engineer License ID: 149761" at bounding box center [669, 100] width 797 height 25
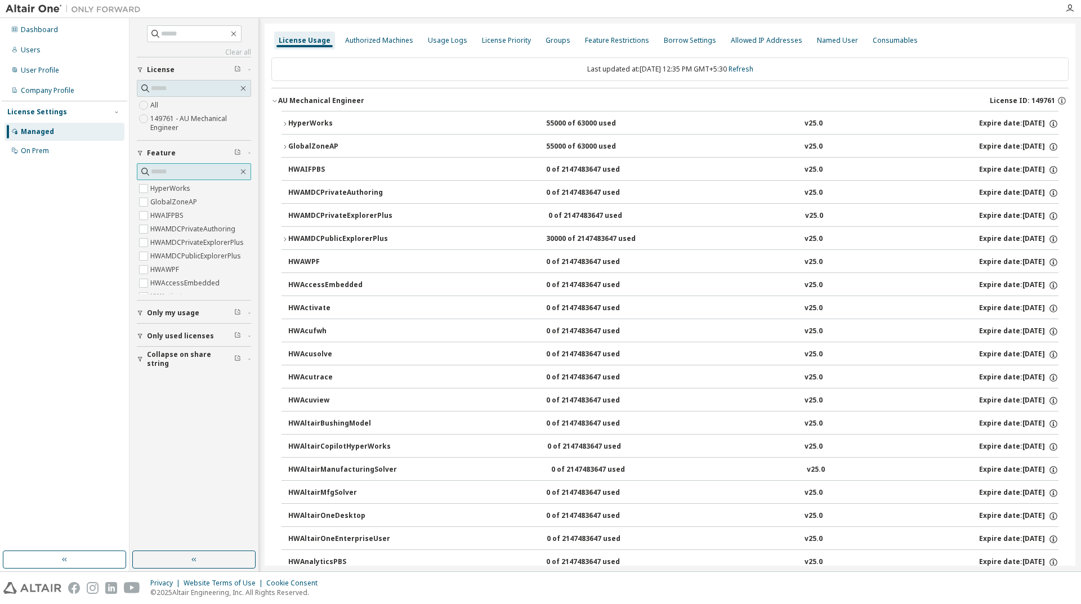
click at [187, 172] on input "text" at bounding box center [194, 171] width 87 height 11
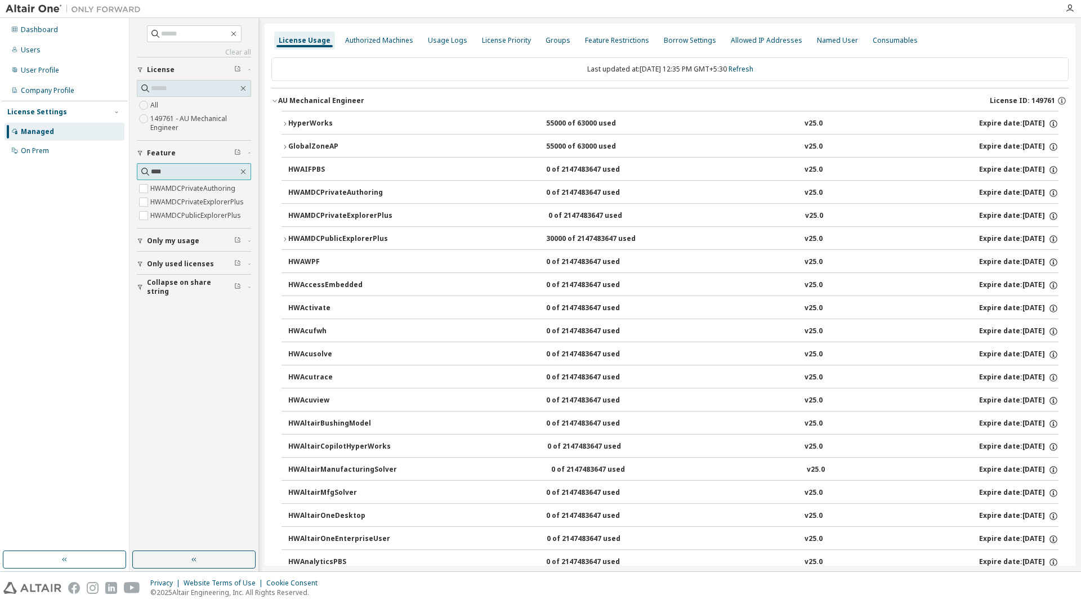
type input "****"
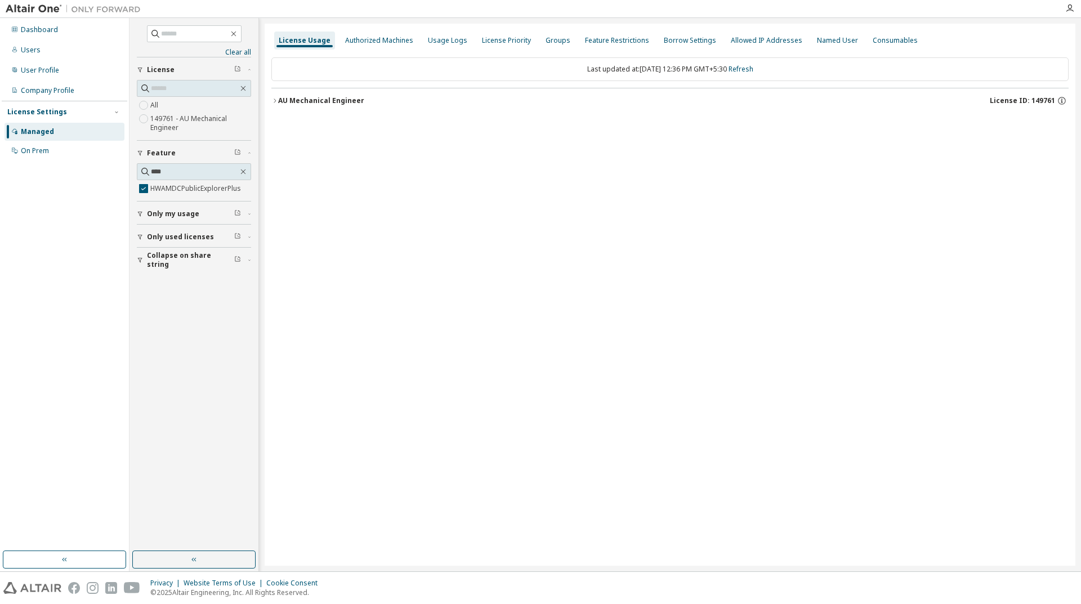
click at [276, 101] on icon "button" at bounding box center [274, 100] width 7 height 7
click at [286, 124] on icon "button" at bounding box center [285, 124] width 7 height 7
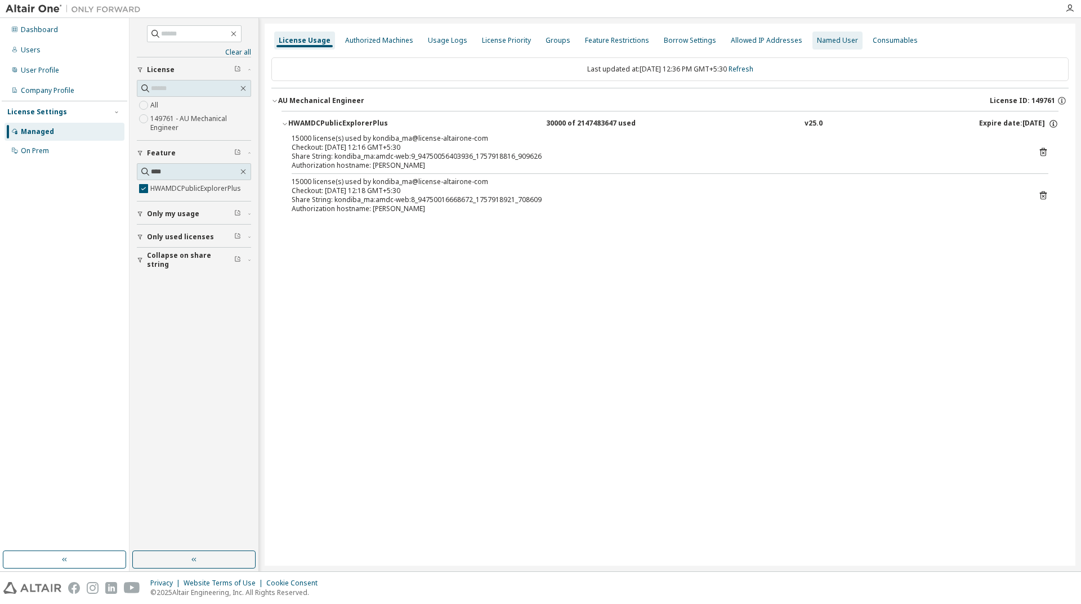
click at [828, 46] on div "Named User" at bounding box center [838, 41] width 50 height 18
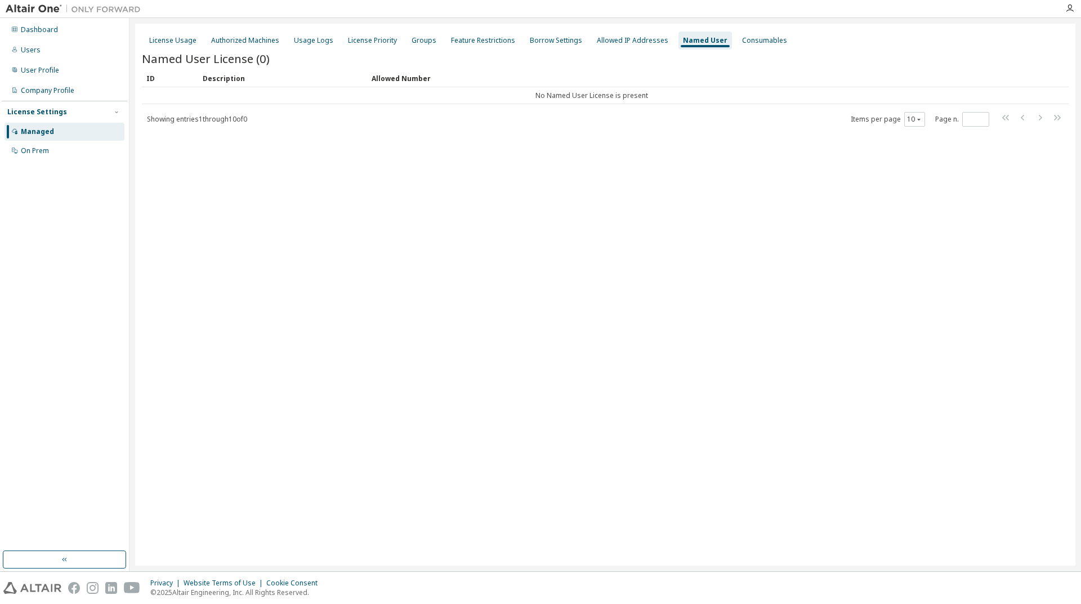
click at [399, 41] on div "License Usage Authorized Machines Usage Logs License Priority Groups Feature Re…" at bounding box center [605, 40] width 927 height 20
click at [226, 123] on span "Showing entries 1 through 10 of 0" at bounding box center [197, 119] width 100 height 10
click at [414, 44] on div "Groups" at bounding box center [424, 40] width 25 height 9
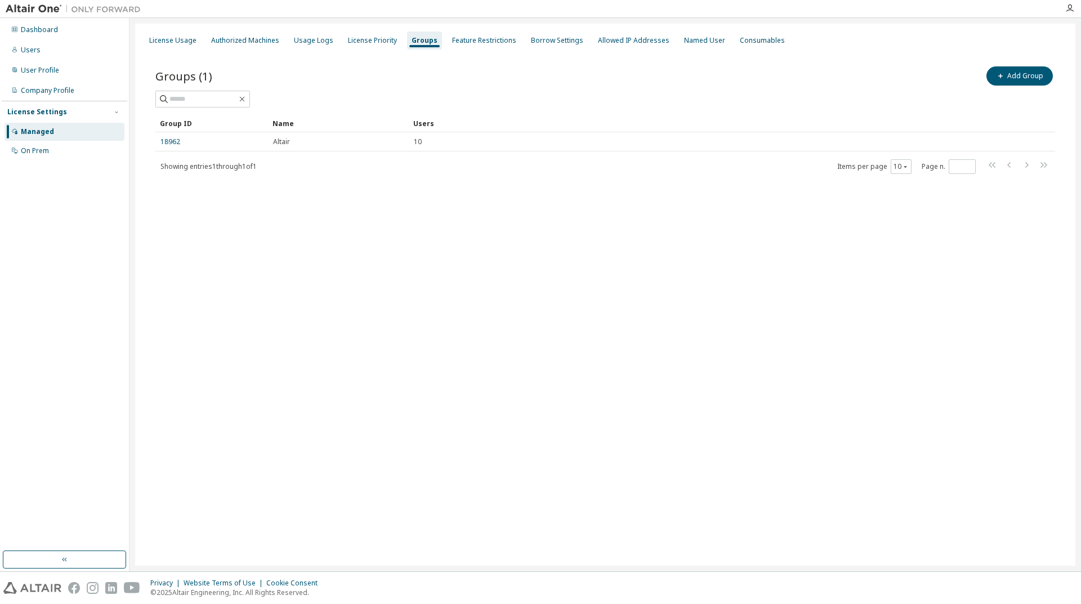
click at [605, 372] on div "License Usage Authorized Machines Usage Logs License Priority Groups Feature Re…" at bounding box center [605, 295] width 940 height 542
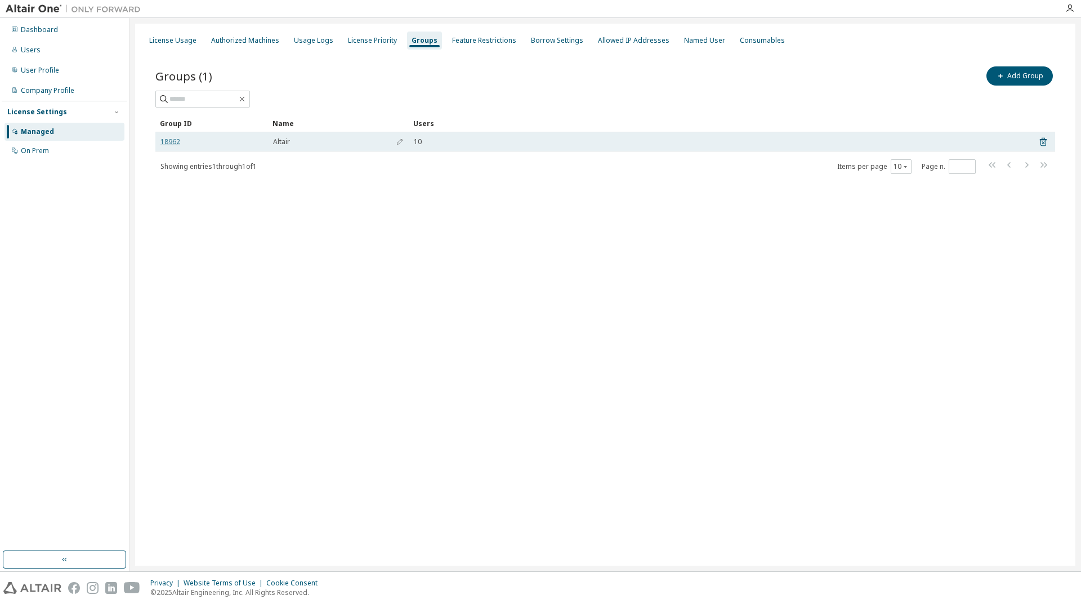
click at [167, 142] on link "18962" at bounding box center [170, 141] width 20 height 9
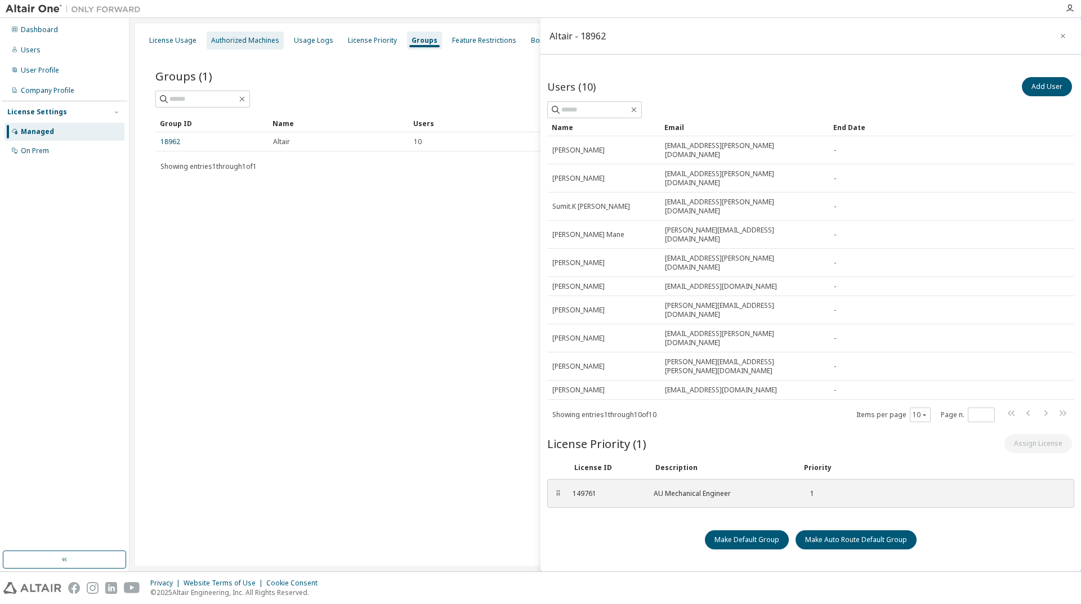
click at [274, 48] on div "Authorized Machines" at bounding box center [245, 41] width 77 height 18
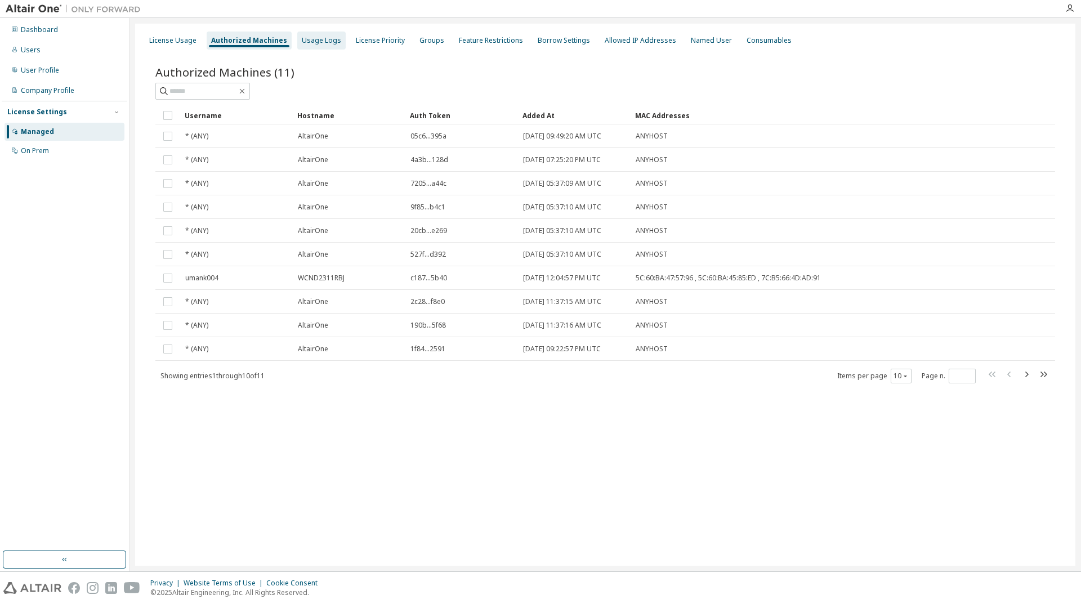
click at [324, 47] on div "Usage Logs" at bounding box center [321, 41] width 48 height 18
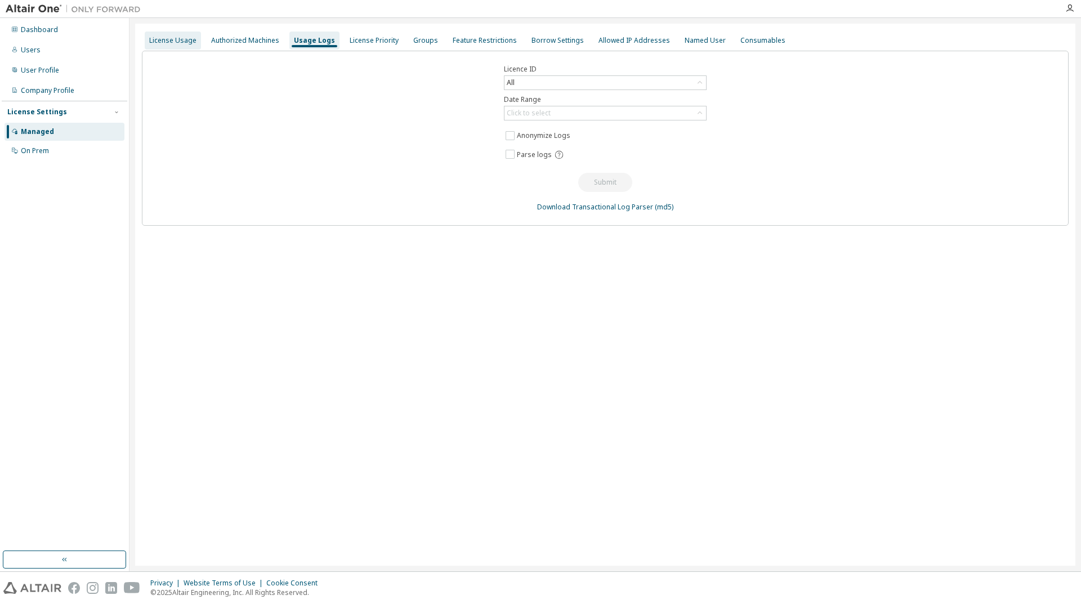
click at [159, 37] on div "License Usage" at bounding box center [172, 40] width 47 height 9
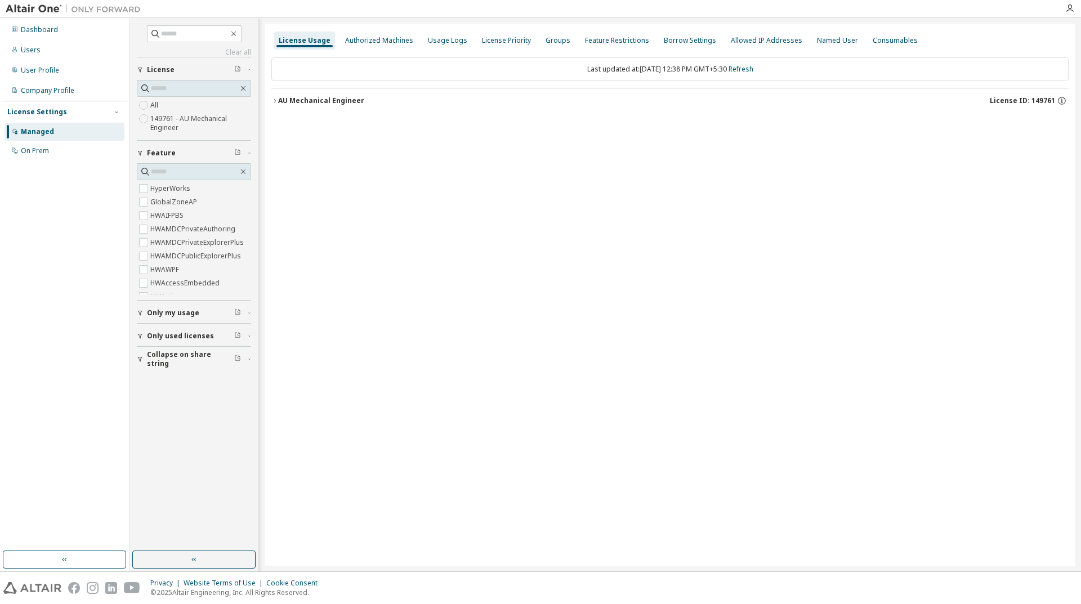
click at [474, 104] on div "AU Mechanical Engineer License ID: 149761" at bounding box center [673, 101] width 791 height 10
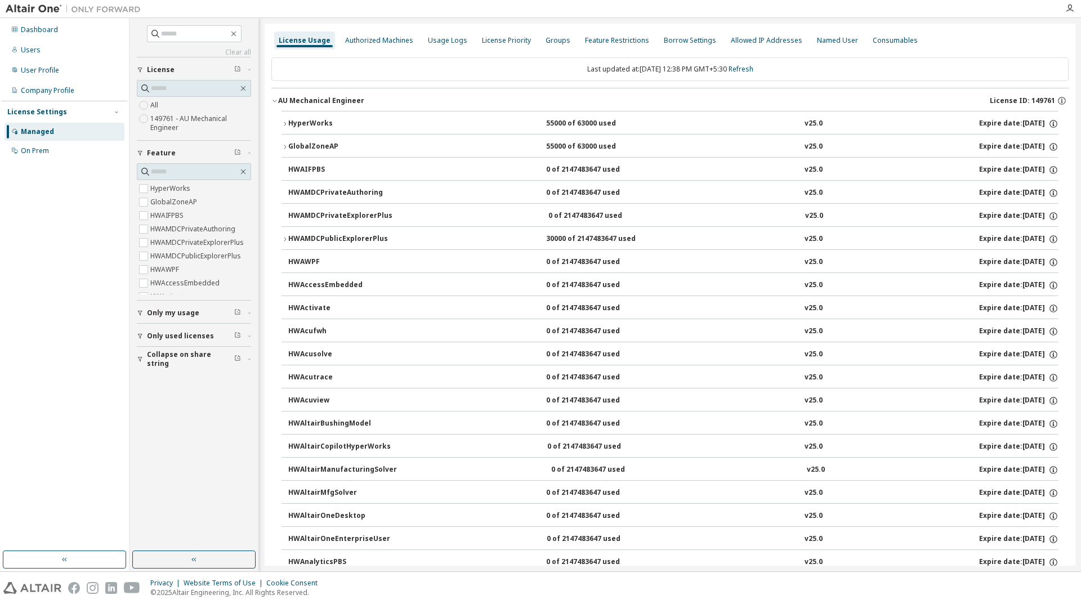
click at [313, 99] on div "AU Mechanical Engineer" at bounding box center [321, 100] width 86 height 9
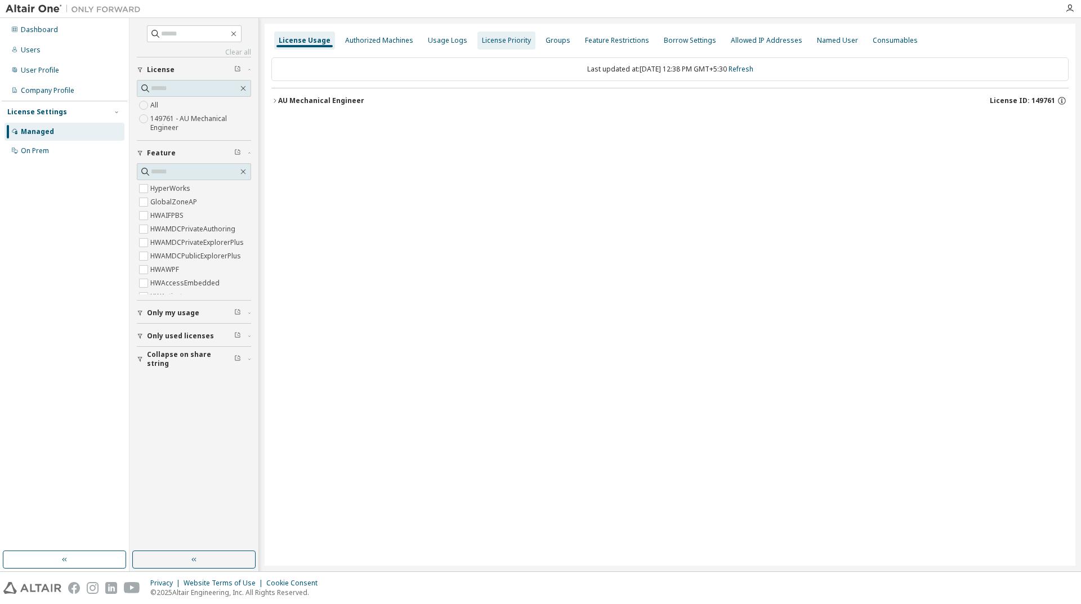
click at [504, 43] on div "License Priority" at bounding box center [506, 40] width 49 height 9
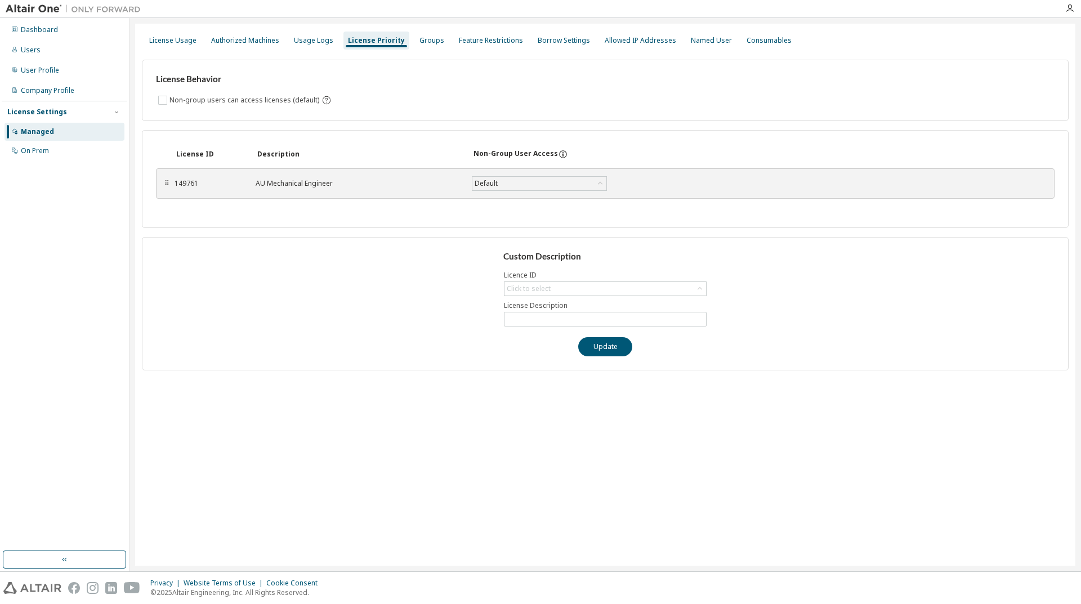
click at [182, 185] on div "149761 AU Mechanical Engineer Default Save" at bounding box center [425, 183] width 500 height 20
click at [189, 179] on div "149761" at bounding box center [209, 183] width 68 height 9
click at [504, 179] on div "Default" at bounding box center [539, 184] width 134 height 14
click at [53, 68] on div "User Profile" at bounding box center [40, 70] width 38 height 9
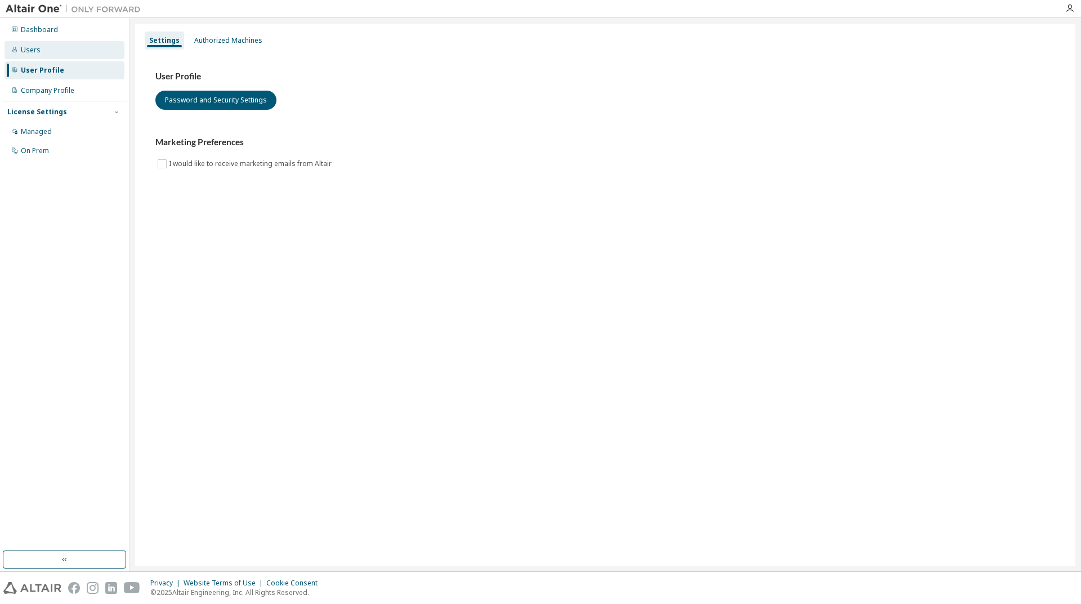
click at [37, 50] on div "Users" at bounding box center [31, 50] width 20 height 9
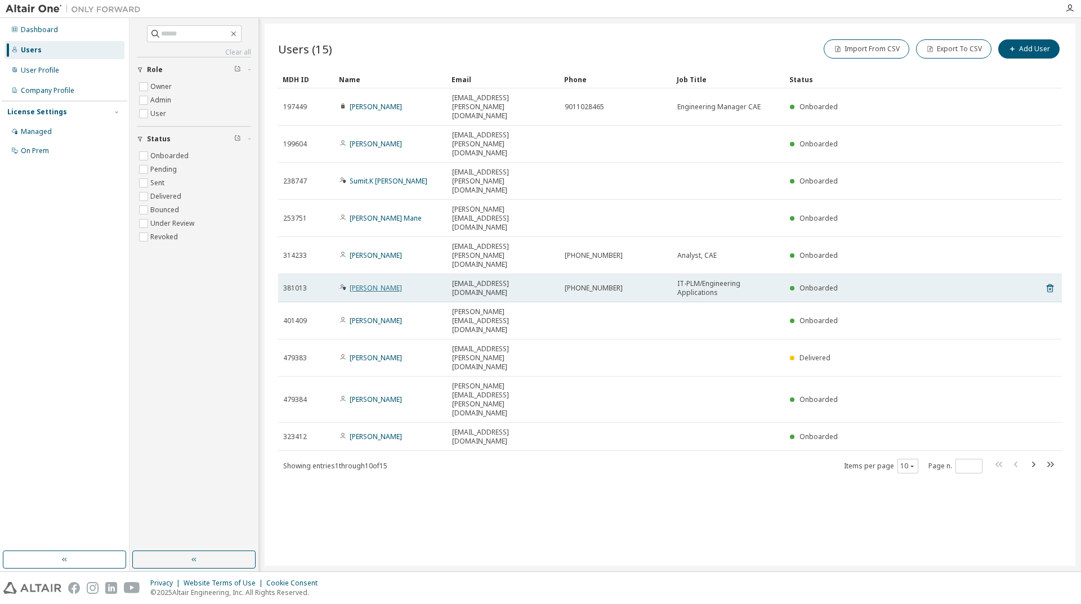
click at [385, 283] on link "Anil Choudhar" at bounding box center [376, 288] width 52 height 10
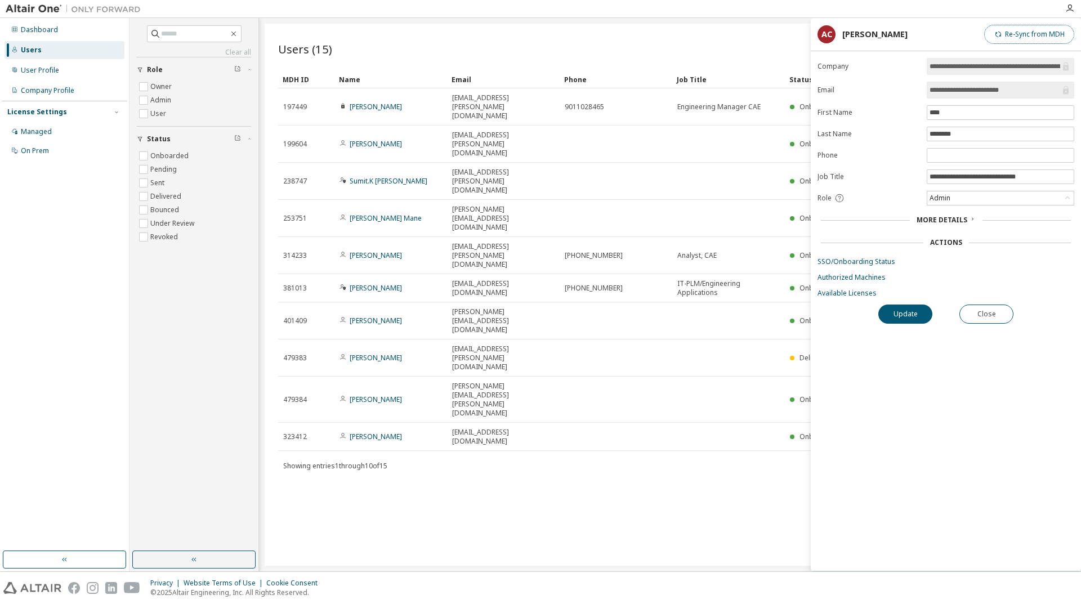
click at [1015, 36] on button "Re-Sync from MDH" at bounding box center [1029, 34] width 90 height 19
click at [908, 318] on button "Update" at bounding box center [905, 314] width 54 height 19
click at [547, 434] on div "Users (15) Import From CSV Export To CSV Add User Clear Load Save Save As Field…" at bounding box center [670, 295] width 811 height 542
drag, startPoint x: 937, startPoint y: 220, endPoint x: 934, endPoint y: 233, distance: 13.4
click at [935, 230] on form "**********" at bounding box center [946, 178] width 257 height 240
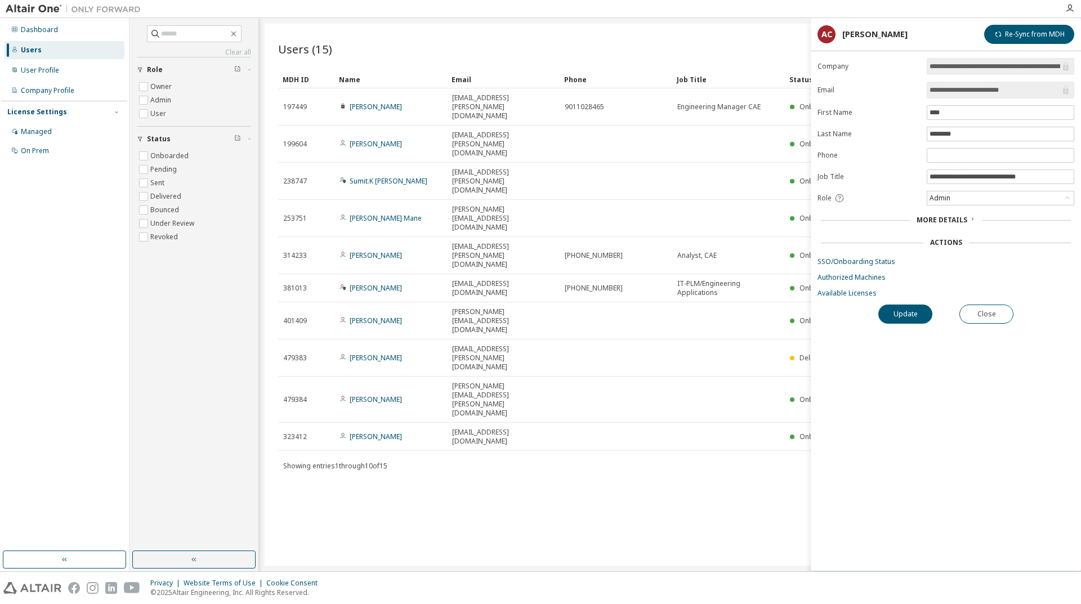
click at [970, 218] on icon at bounding box center [972, 219] width 7 height 7
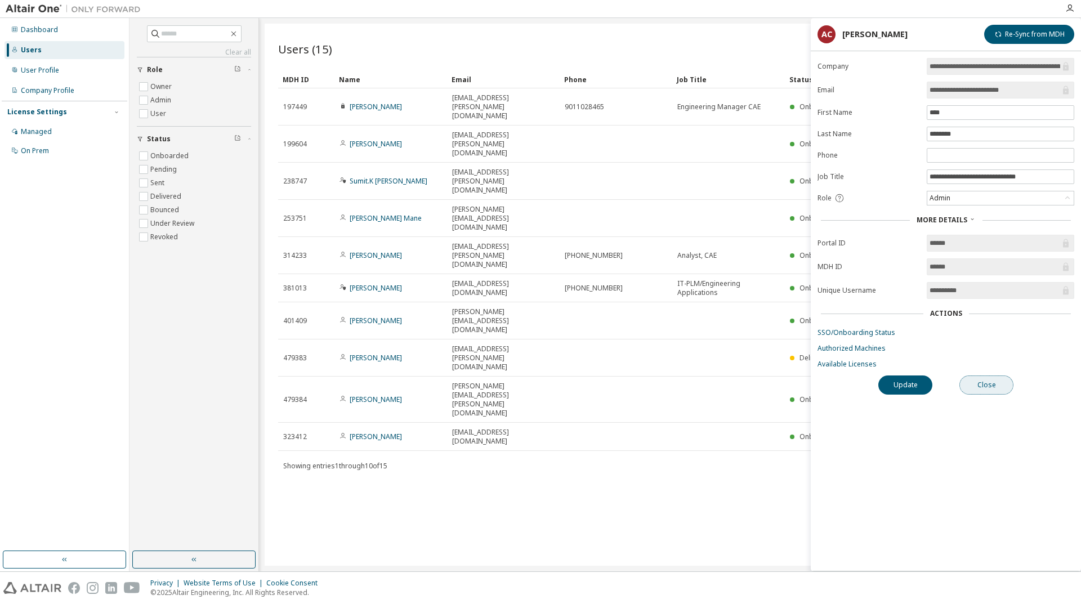
click at [976, 385] on button "Close" at bounding box center [987, 385] width 54 height 19
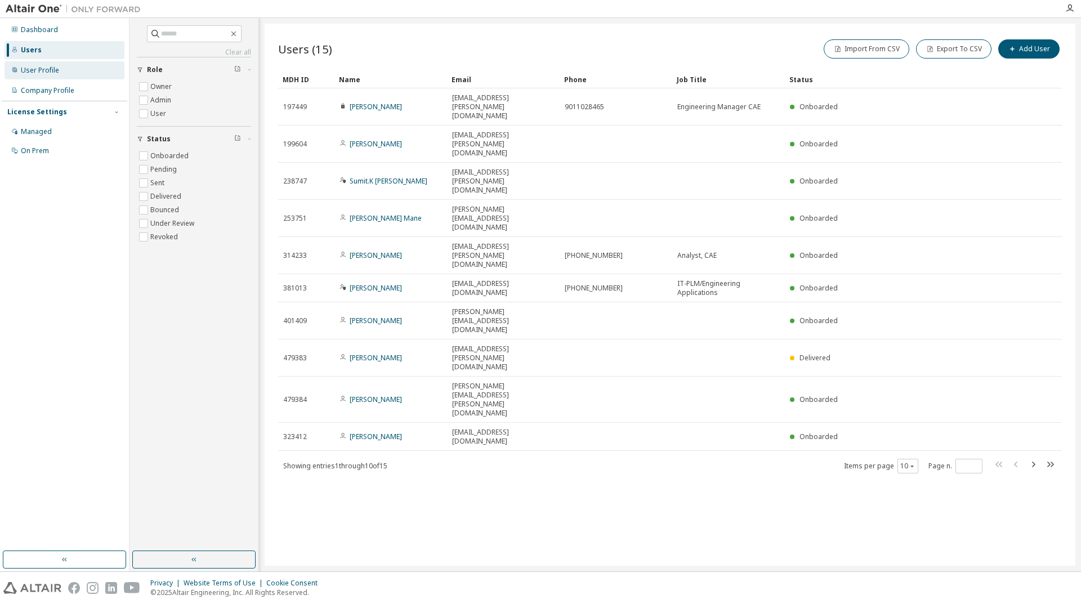
click at [34, 70] on div "User Profile" at bounding box center [40, 70] width 38 height 9
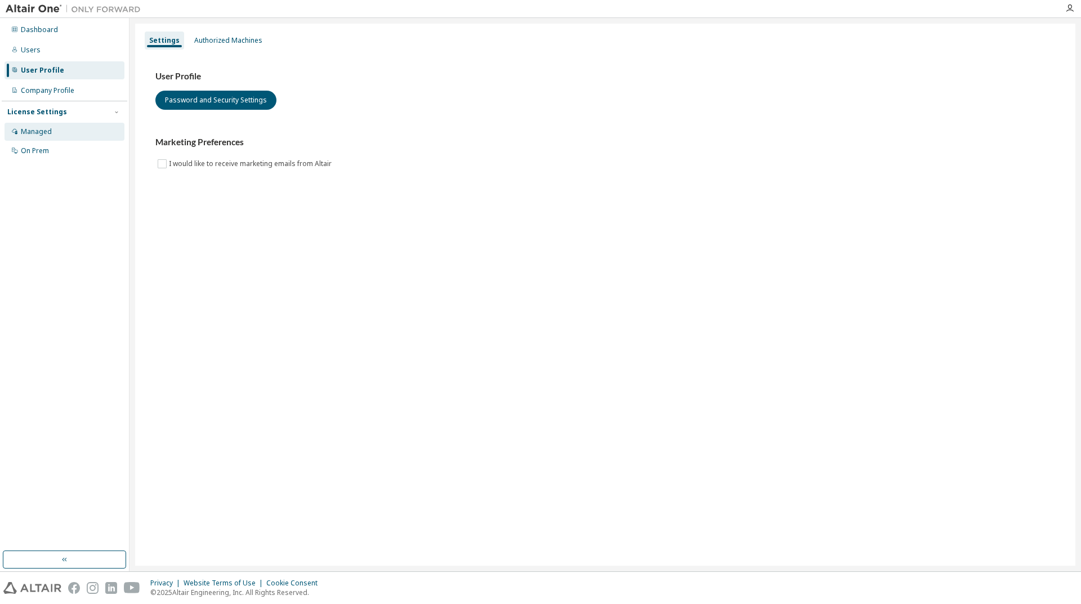
click at [35, 133] on div "Managed" at bounding box center [36, 131] width 31 height 9
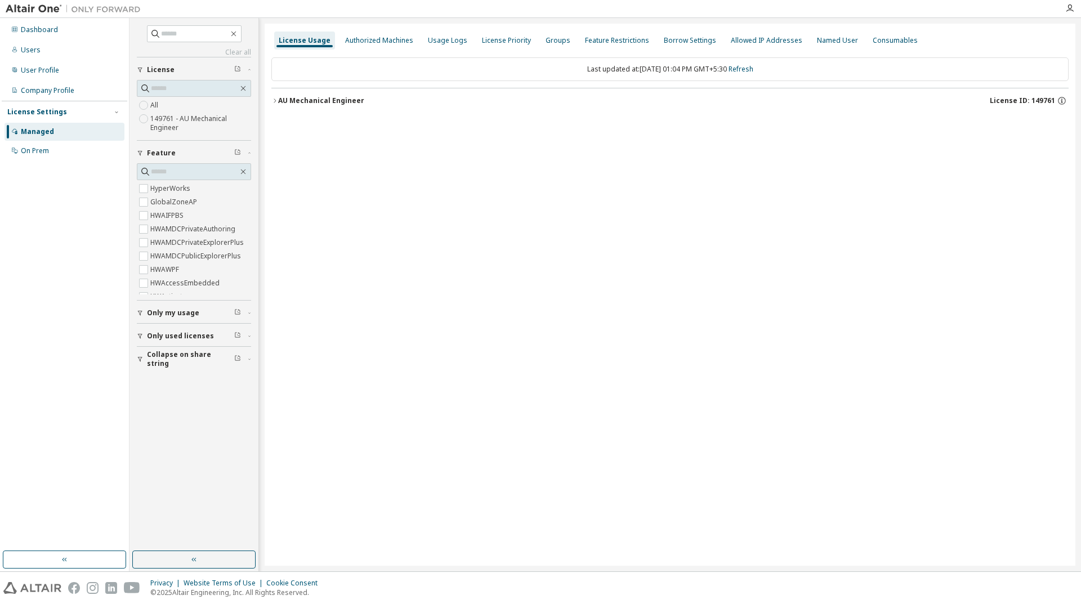
drag, startPoint x: 545, startPoint y: 44, endPoint x: 550, endPoint y: 88, distance: 44.2
click at [546, 50] on div "License Usage Authorized Machines Usage Logs License Priority Groups Feature Re…" at bounding box center [669, 40] width 797 height 20
click at [546, 41] on div "Groups" at bounding box center [558, 40] width 25 height 9
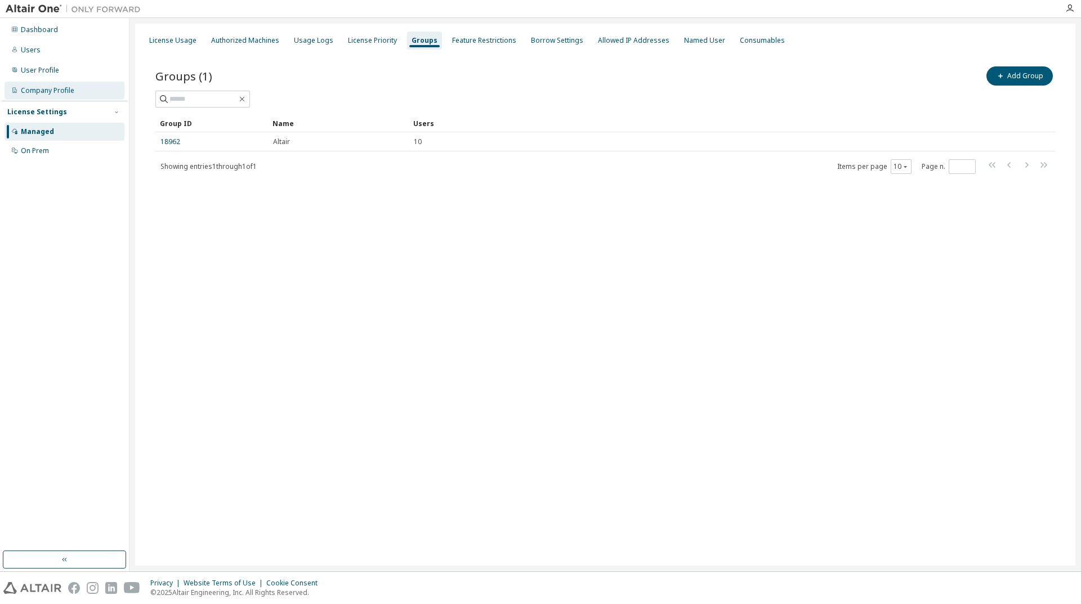
click at [56, 91] on div "Company Profile" at bounding box center [47, 90] width 53 height 9
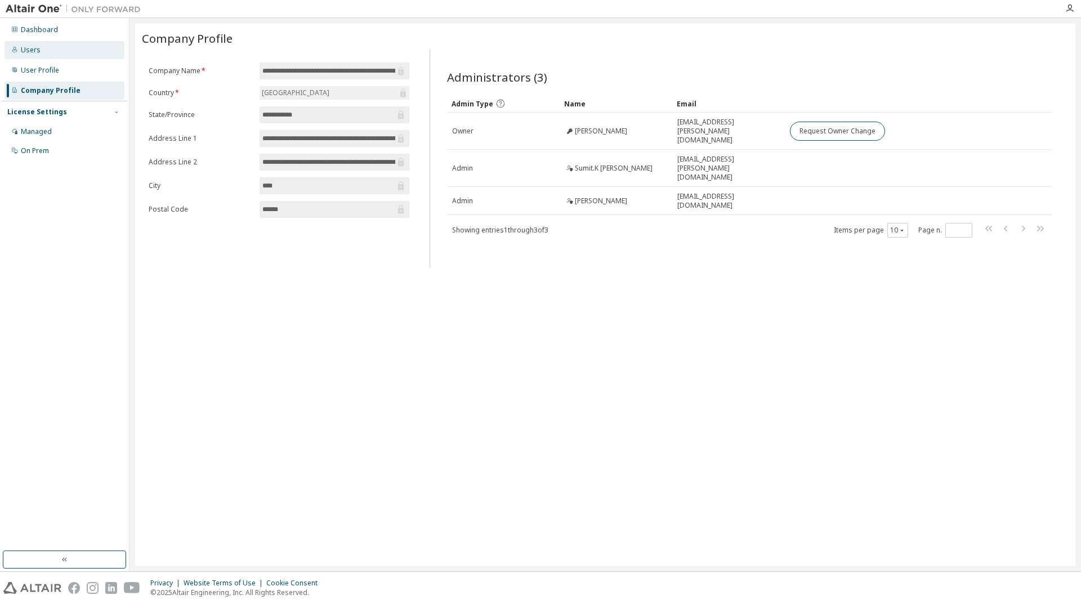
click at [65, 49] on div "Users" at bounding box center [65, 50] width 120 height 18
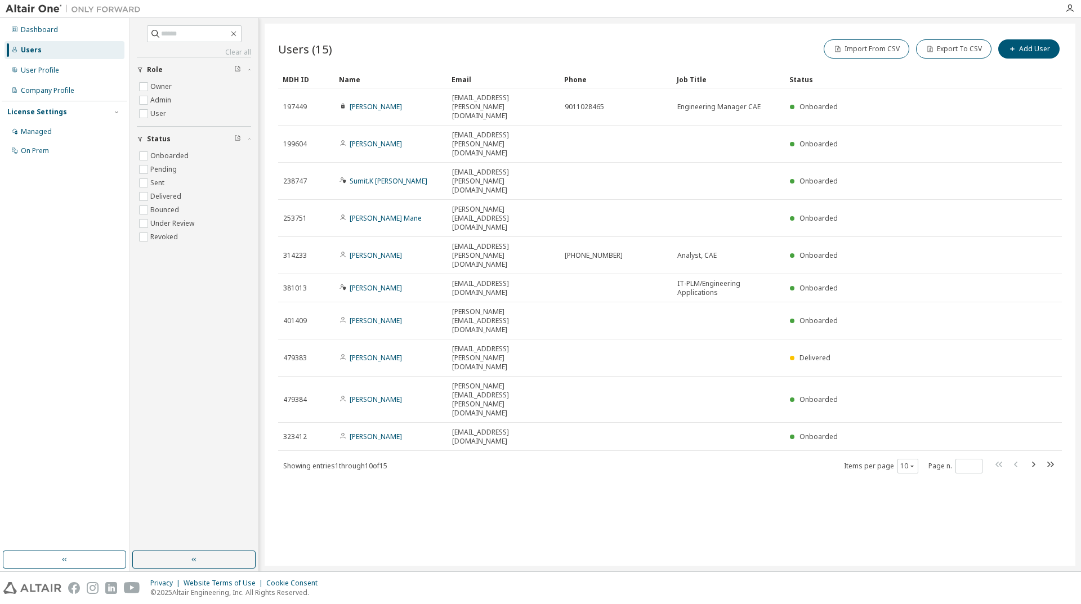
drag, startPoint x: 57, startPoint y: 131, endPoint x: 225, endPoint y: 213, distance: 186.4
click at [57, 131] on div "Managed" at bounding box center [65, 132] width 120 height 18
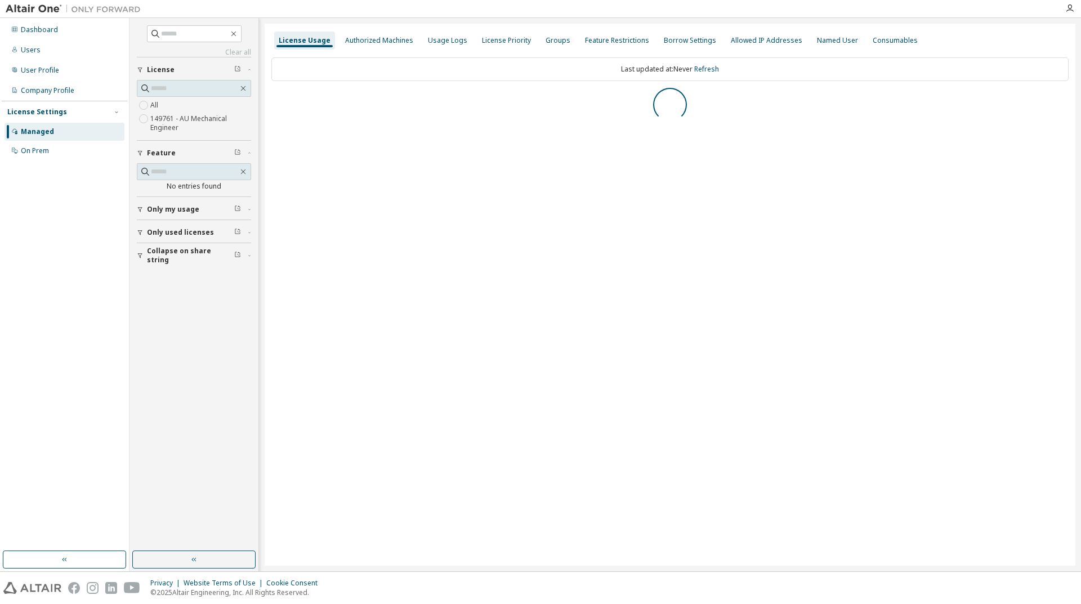
click at [168, 123] on label "149761 - AU Mechanical Engineer" at bounding box center [200, 123] width 101 height 23
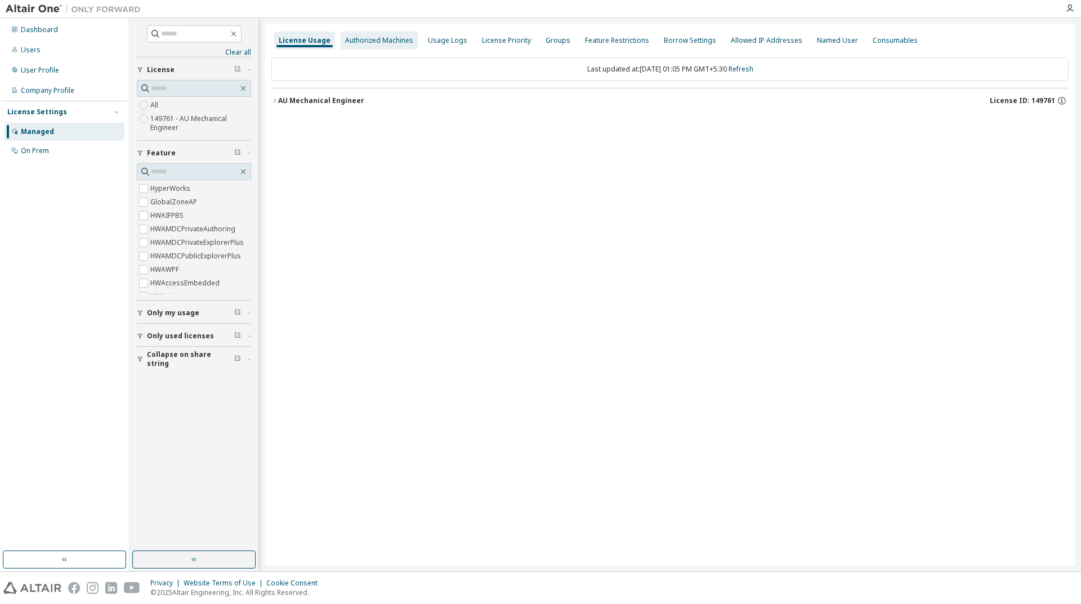
click at [361, 44] on div "Authorized Machines" at bounding box center [379, 40] width 68 height 9
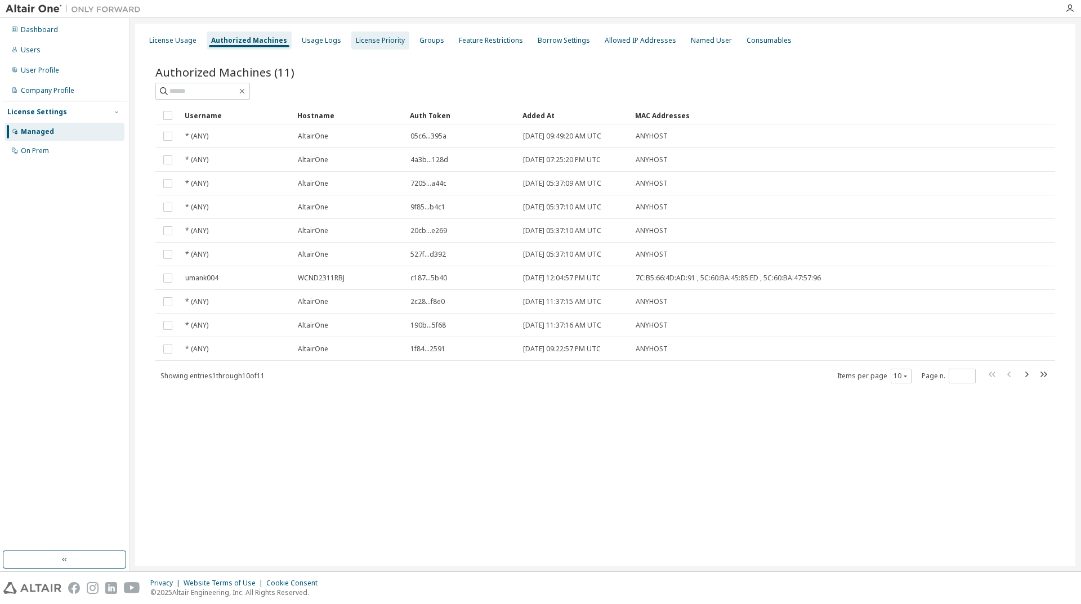
click at [395, 37] on div "License Priority" at bounding box center [380, 41] width 58 height 18
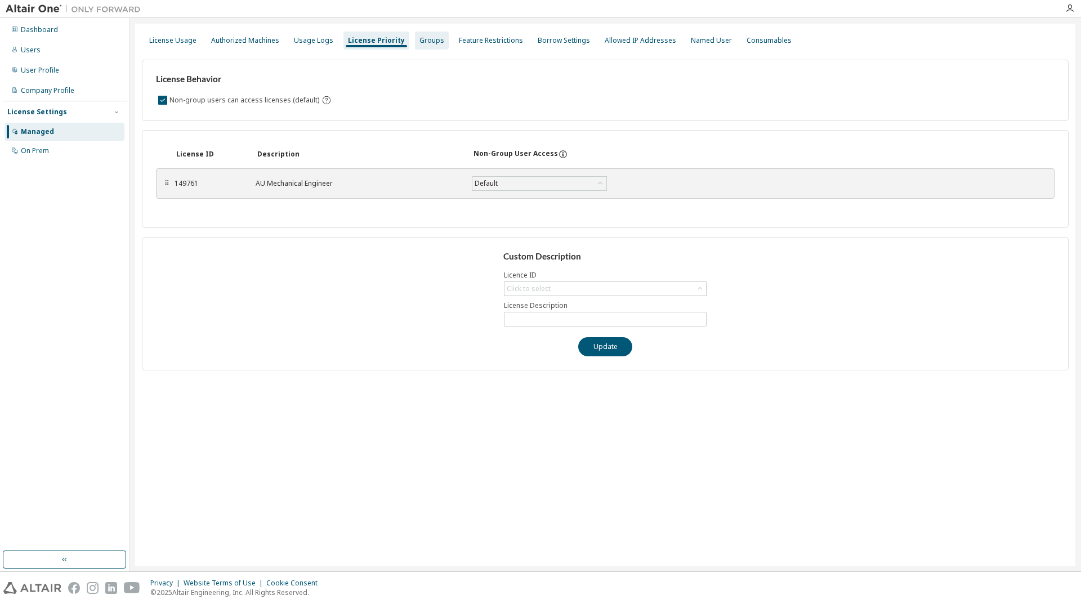
click at [422, 38] on div "Groups" at bounding box center [432, 40] width 25 height 9
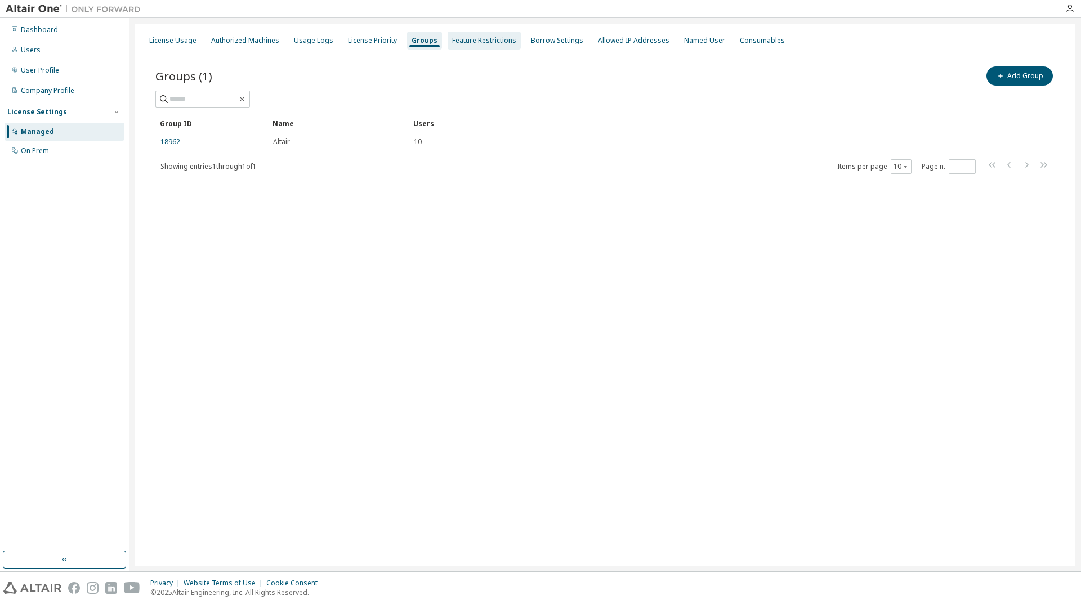
click at [471, 43] on div "Feature Restrictions" at bounding box center [484, 40] width 64 height 9
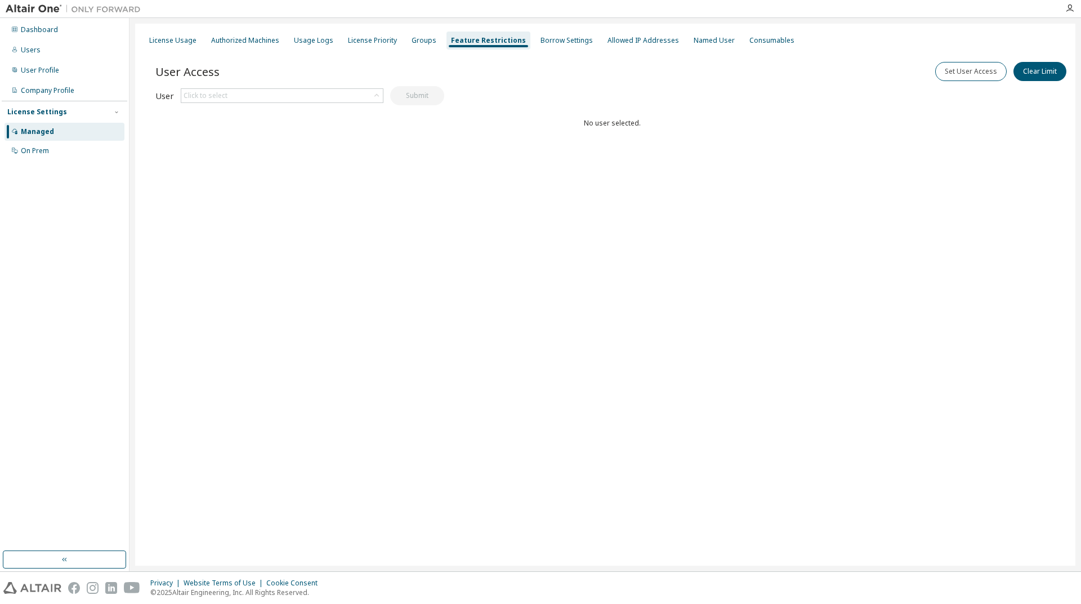
drag, startPoint x: 552, startPoint y: 48, endPoint x: 597, endPoint y: 75, distance: 52.3
click at [553, 48] on div "Borrow Settings" at bounding box center [566, 41] width 61 height 18
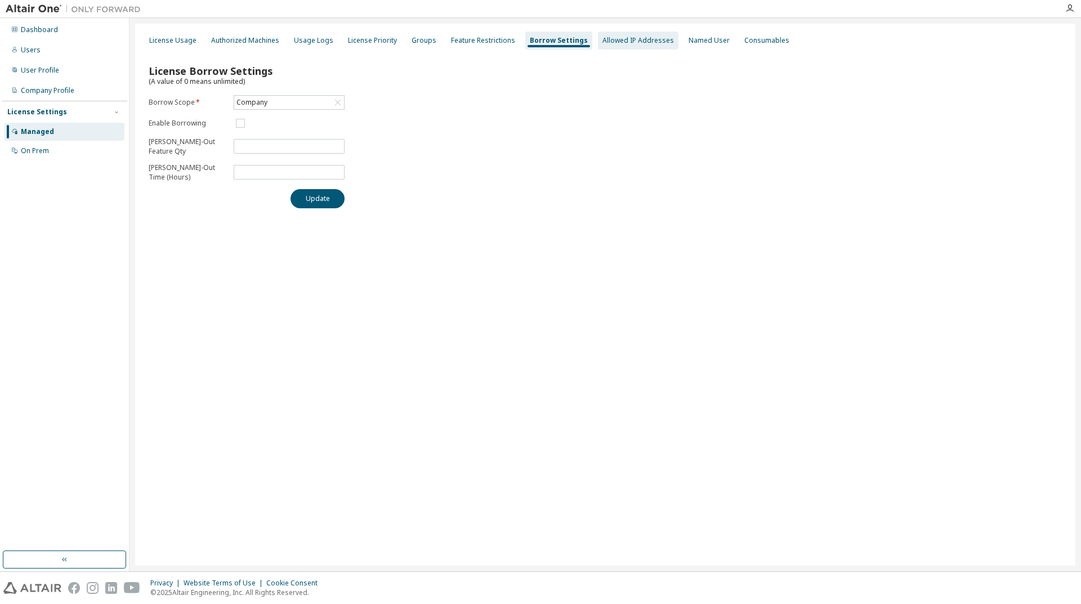
click at [618, 41] on div "Allowed IP Addresses" at bounding box center [639, 40] width 72 height 9
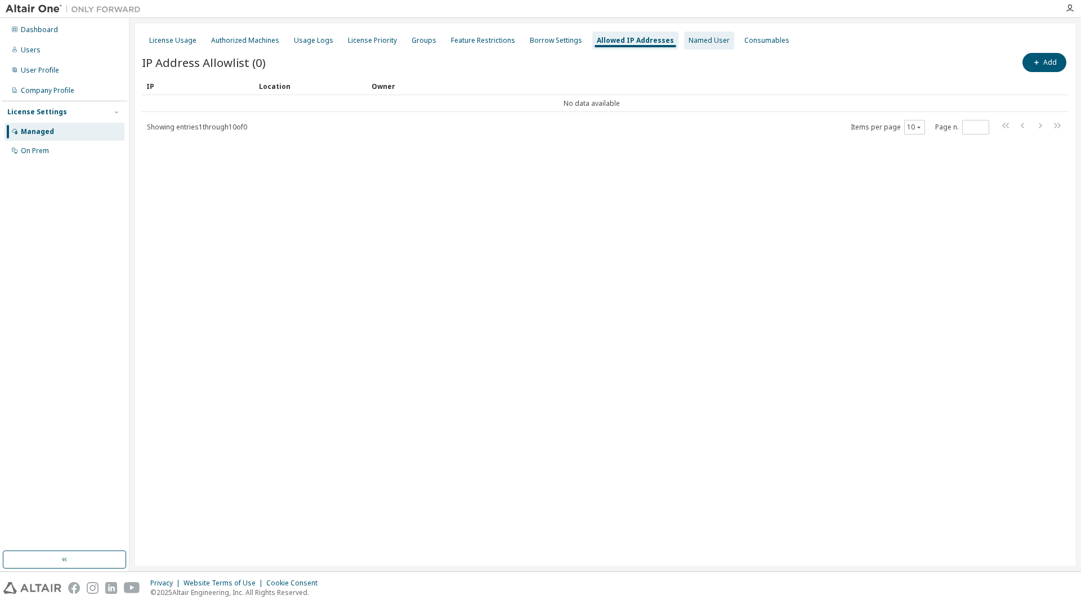
click at [693, 43] on div "Named User" at bounding box center [709, 40] width 41 height 9
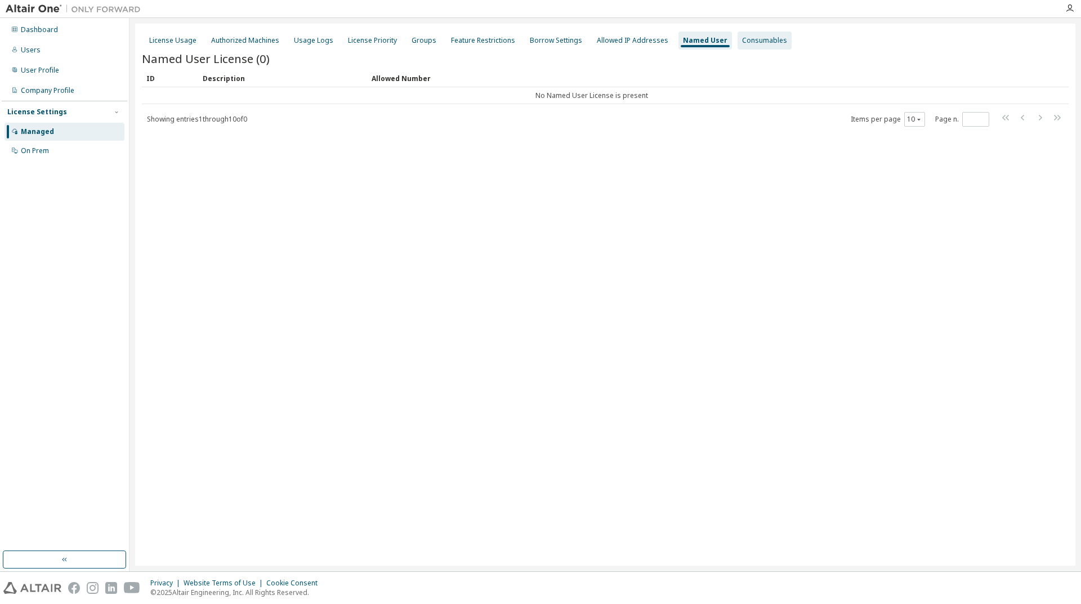
click at [742, 43] on div "Consumables" at bounding box center [764, 40] width 45 height 9
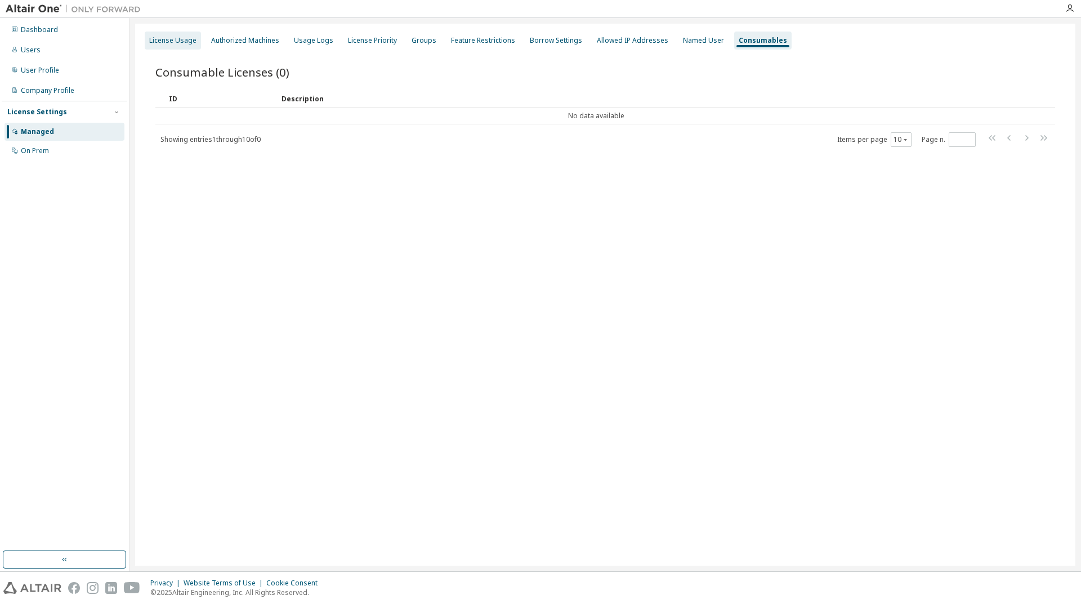
click at [179, 39] on div "License Usage" at bounding box center [172, 40] width 47 height 9
